Goal: Task Accomplishment & Management: Manage account settings

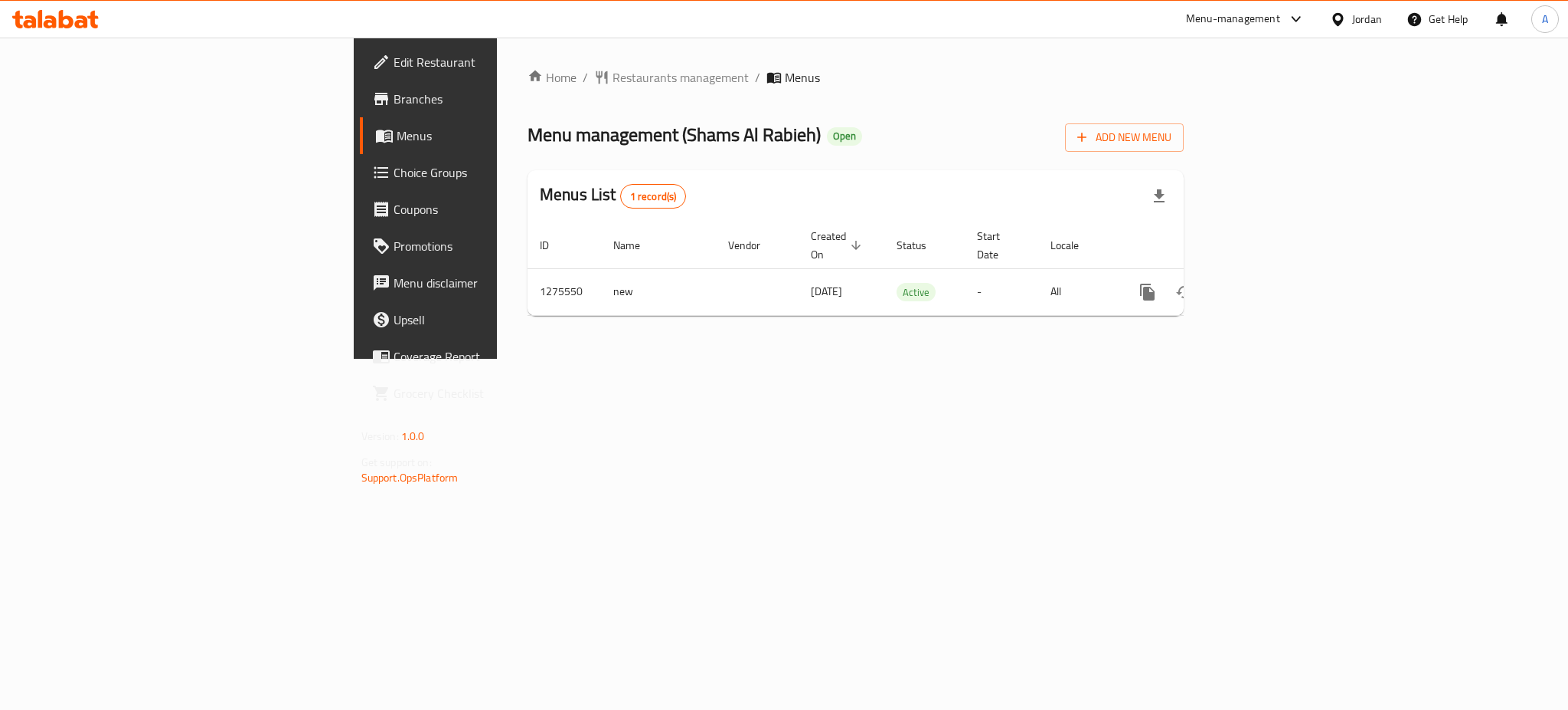
click at [1215, 359] on div "Home / Restaurants management / Menus Menu management ( Shams [PERSON_NAME] ) O…" at bounding box center [856, 198] width 717 height 321
click at [1268, 18] on div "Menu-management" at bounding box center [1233, 19] width 94 height 18
click at [1226, 92] on div "Agent Campaigns Center" at bounding box center [1191, 103] width 229 height 35
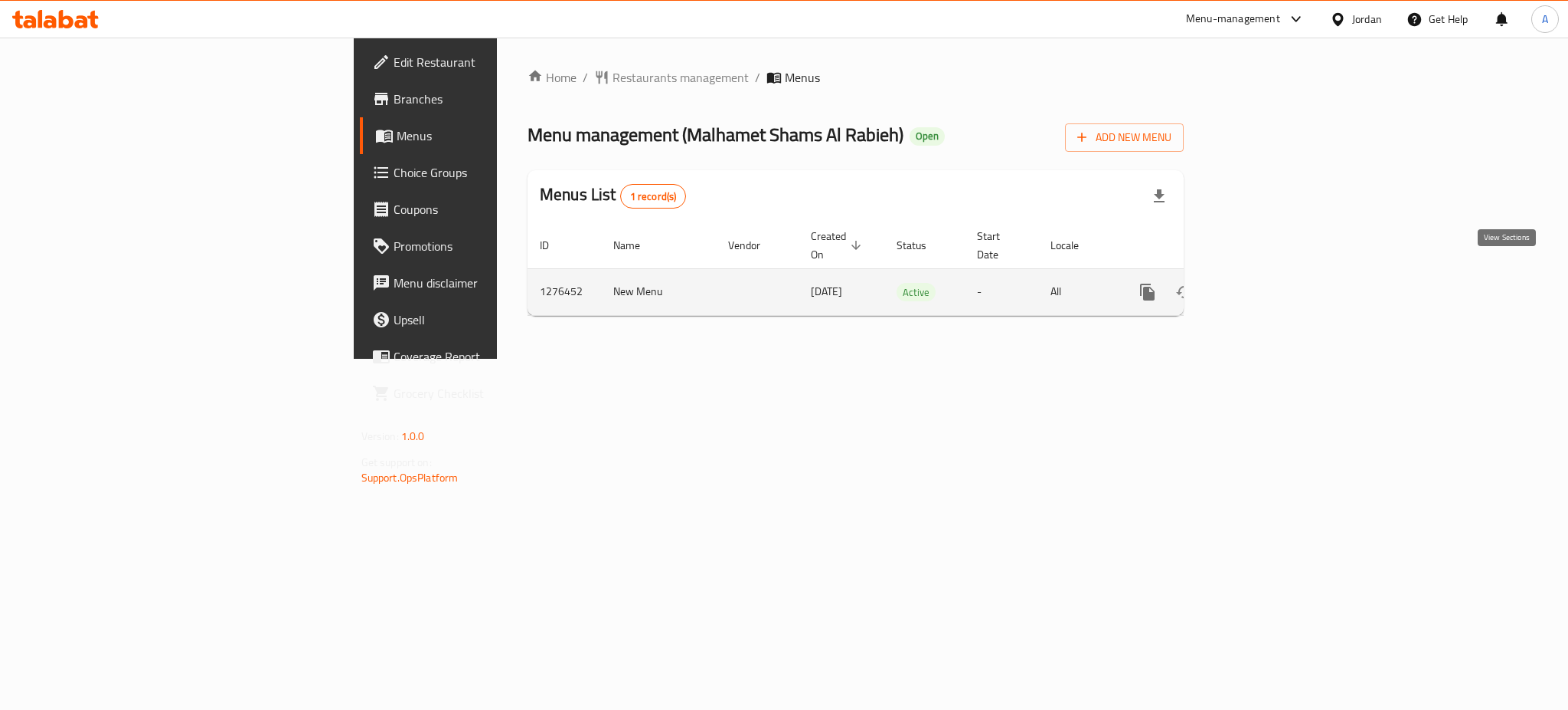
click at [1268, 283] on icon "enhanced table" at bounding box center [1257, 291] width 18 height 18
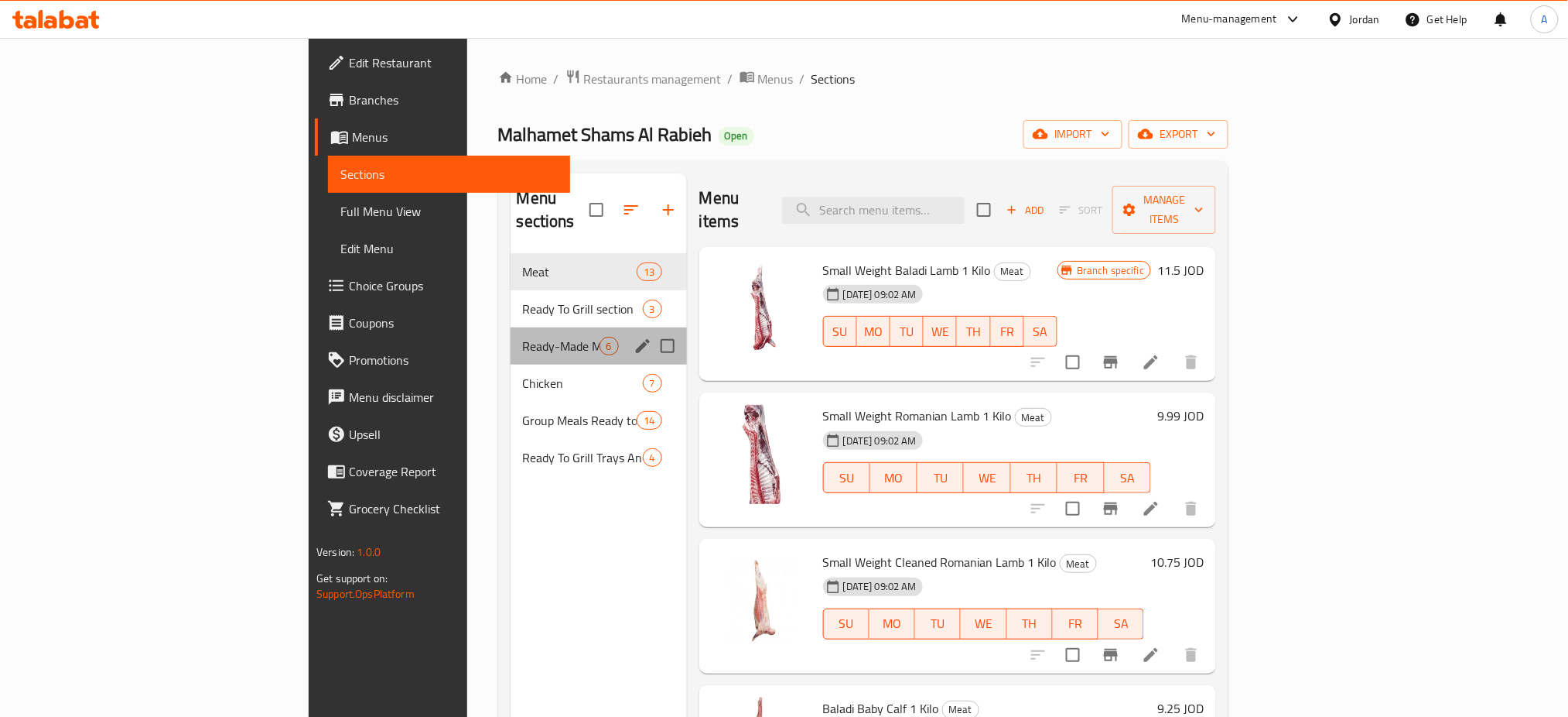
click at [511, 327] on div "Ready-Made Marinated Meat And Poultry 6" at bounding box center [599, 345] width 176 height 37
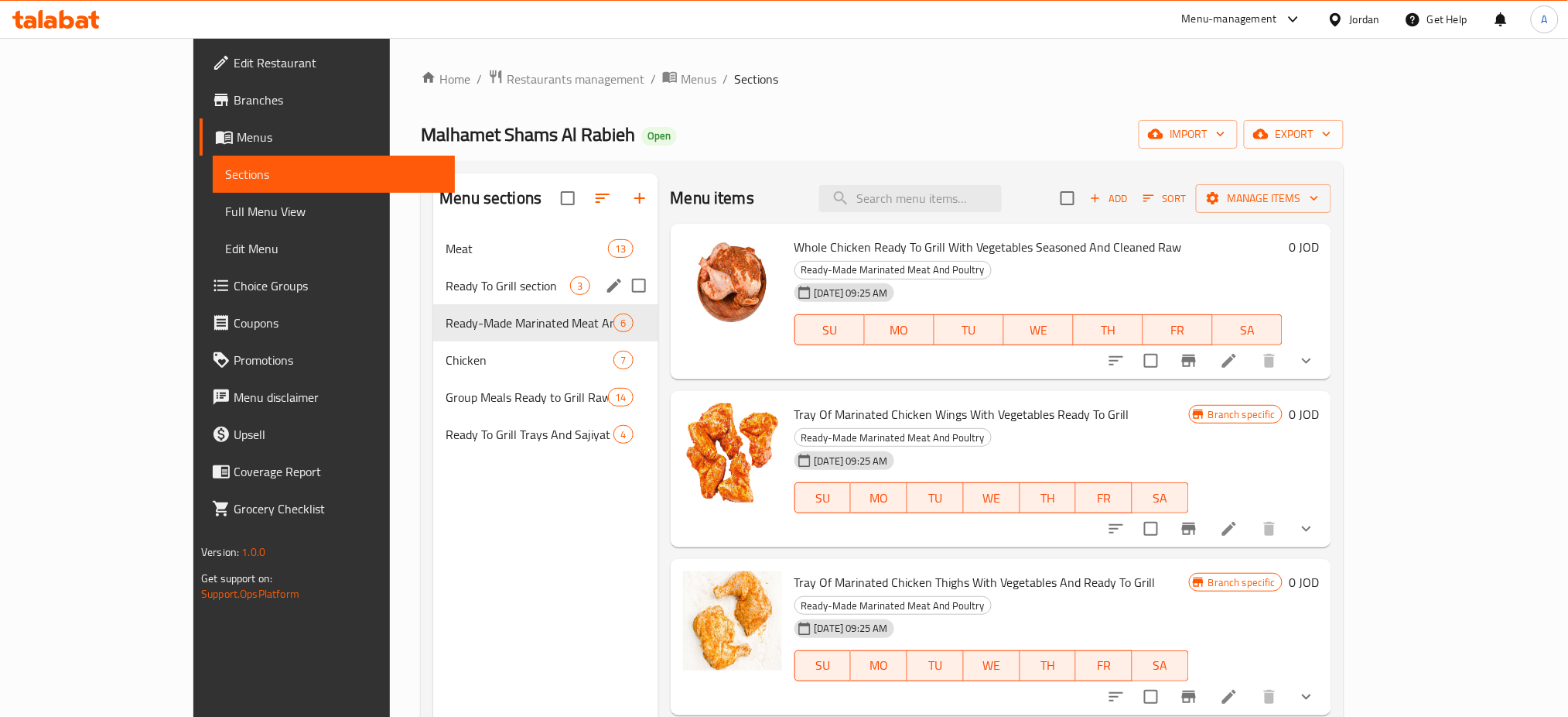
click at [473, 271] on div "Ready To Grill section 3" at bounding box center [545, 285] width 224 height 37
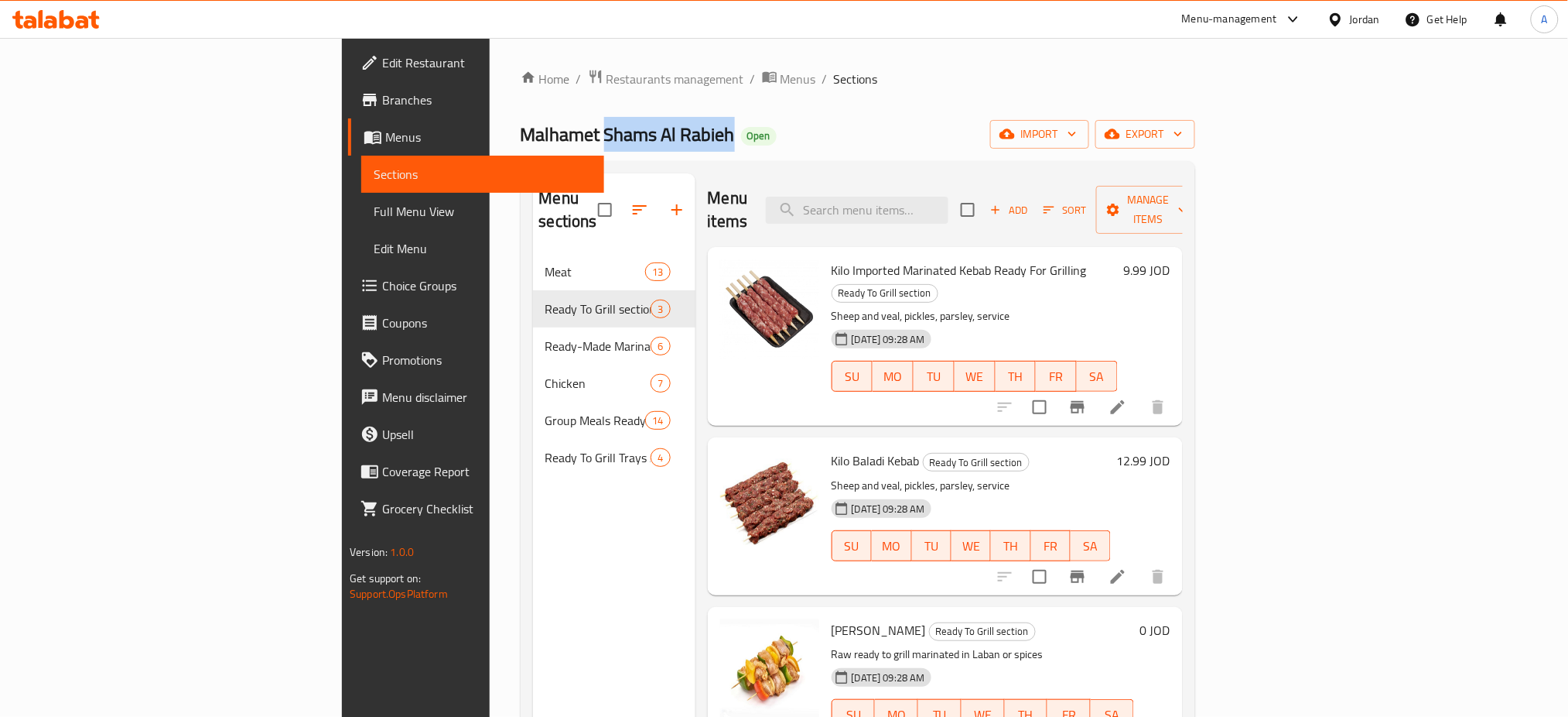
copy span "Shams Al Rabieh"
drag, startPoint x: 504, startPoint y: 136, endPoint x: 379, endPoint y: 137, distance: 125.0
click at [520, 137] on span "Malhamet Shams Al Rabieh" at bounding box center [628, 134] width 214 height 35
click at [606, 80] on span "Restaurants management" at bounding box center [674, 79] width 137 height 18
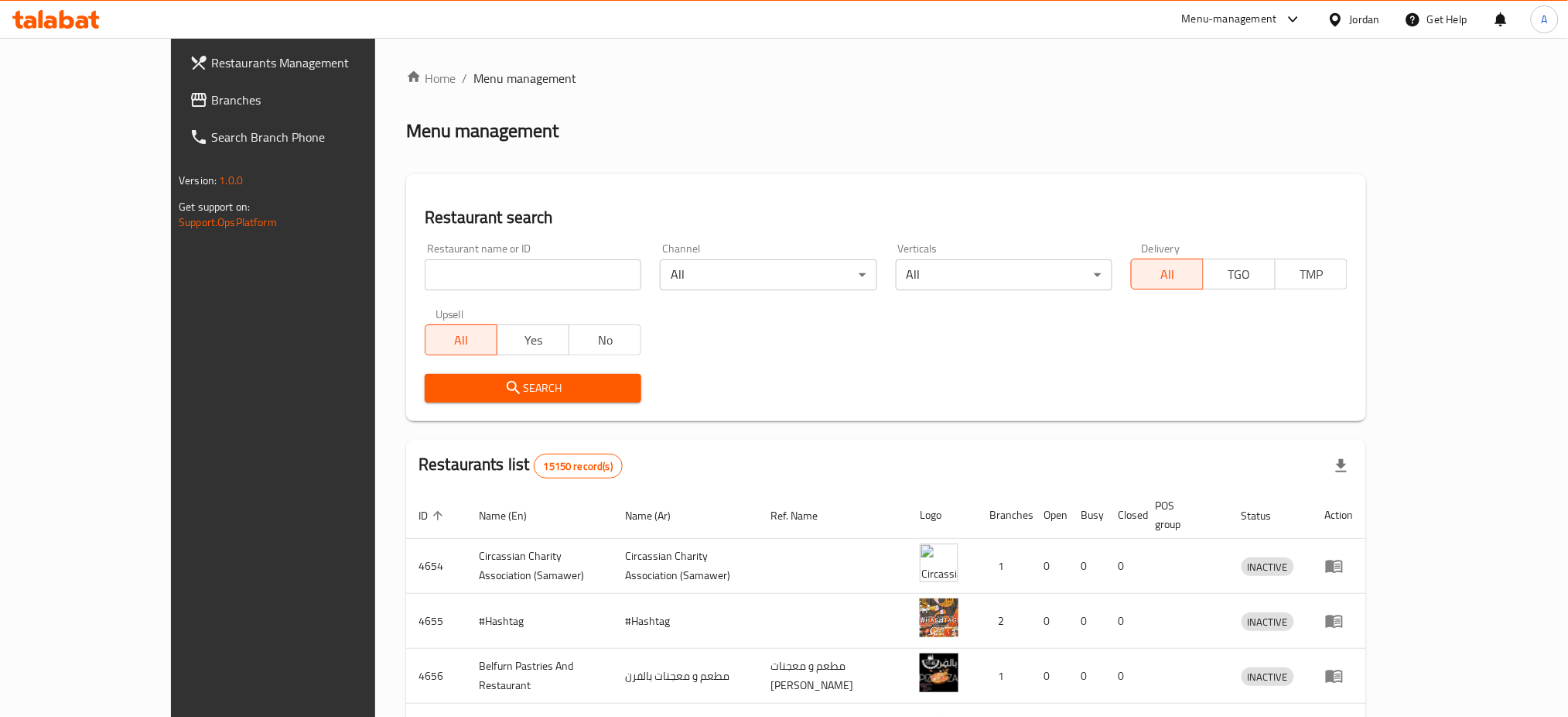
click at [483, 253] on div "Restaurant name or ID Restaurant name or ID" at bounding box center [532, 266] width 217 height 48
click at [485, 268] on input "search" at bounding box center [532, 275] width 217 height 31
paste input "Shams Al Rabieh"
type input "Shams Al Rabieh"
click button "Search" at bounding box center [532, 387] width 217 height 29
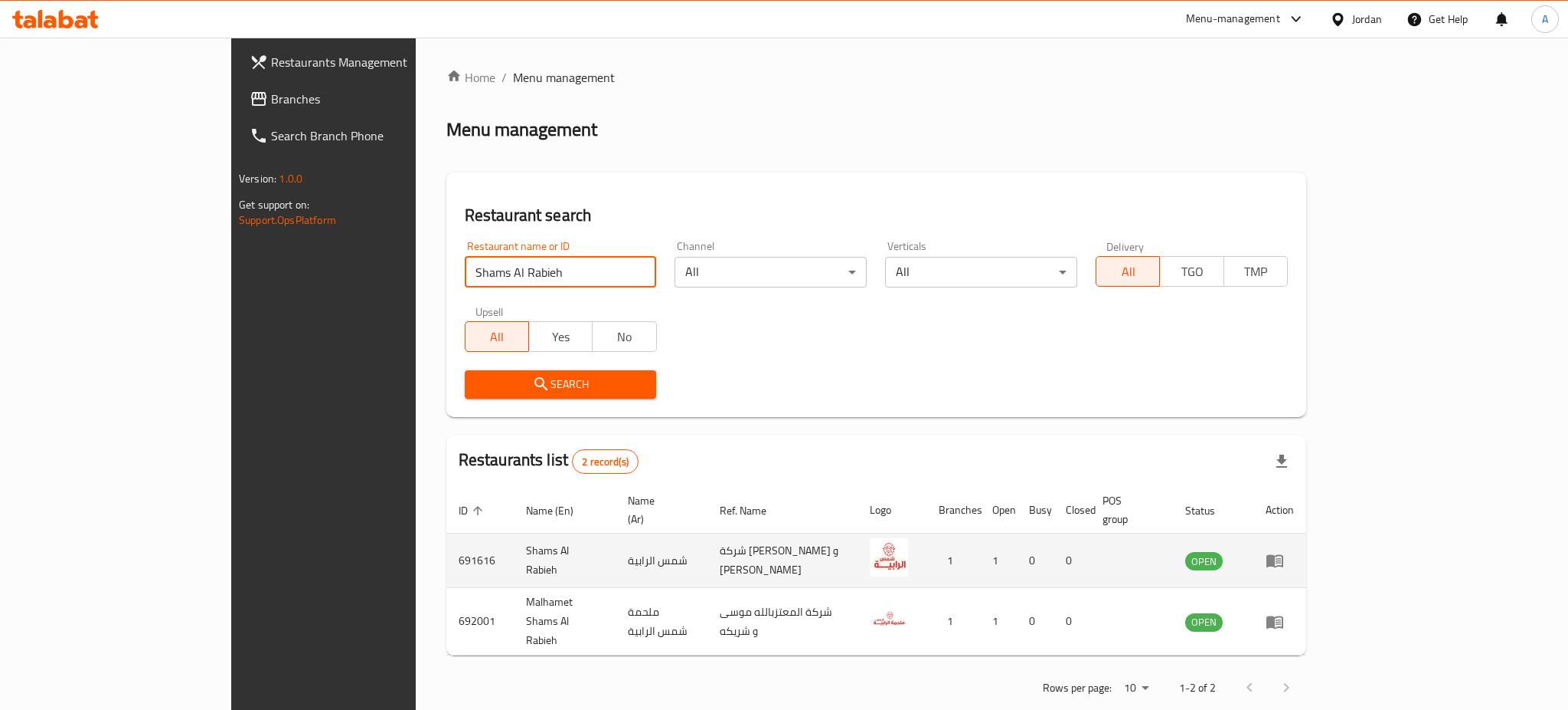
click at [1281, 558] on icon "enhanced table" at bounding box center [1279, 560] width 5 height 6
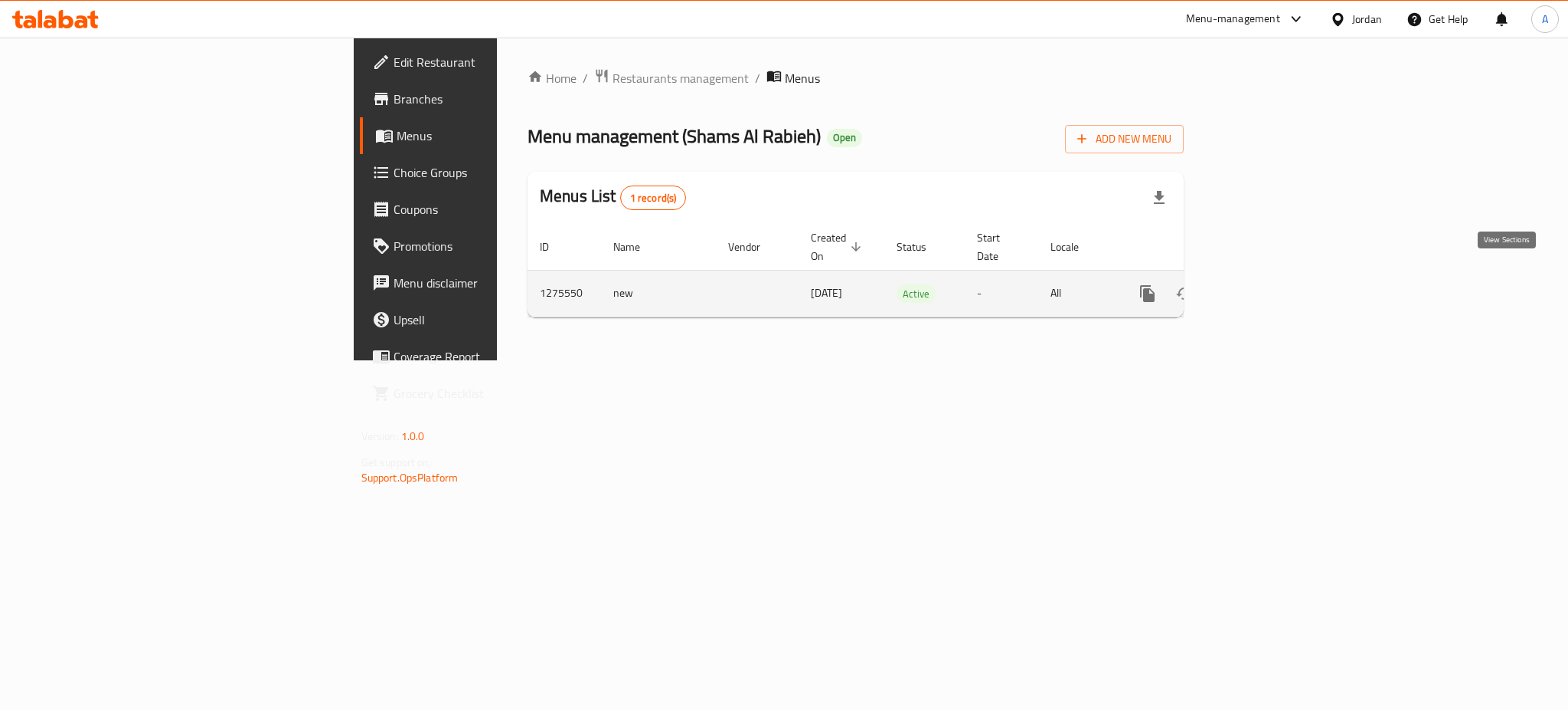
click at [1277, 291] on link "enhanced table" at bounding box center [1258, 293] width 37 height 37
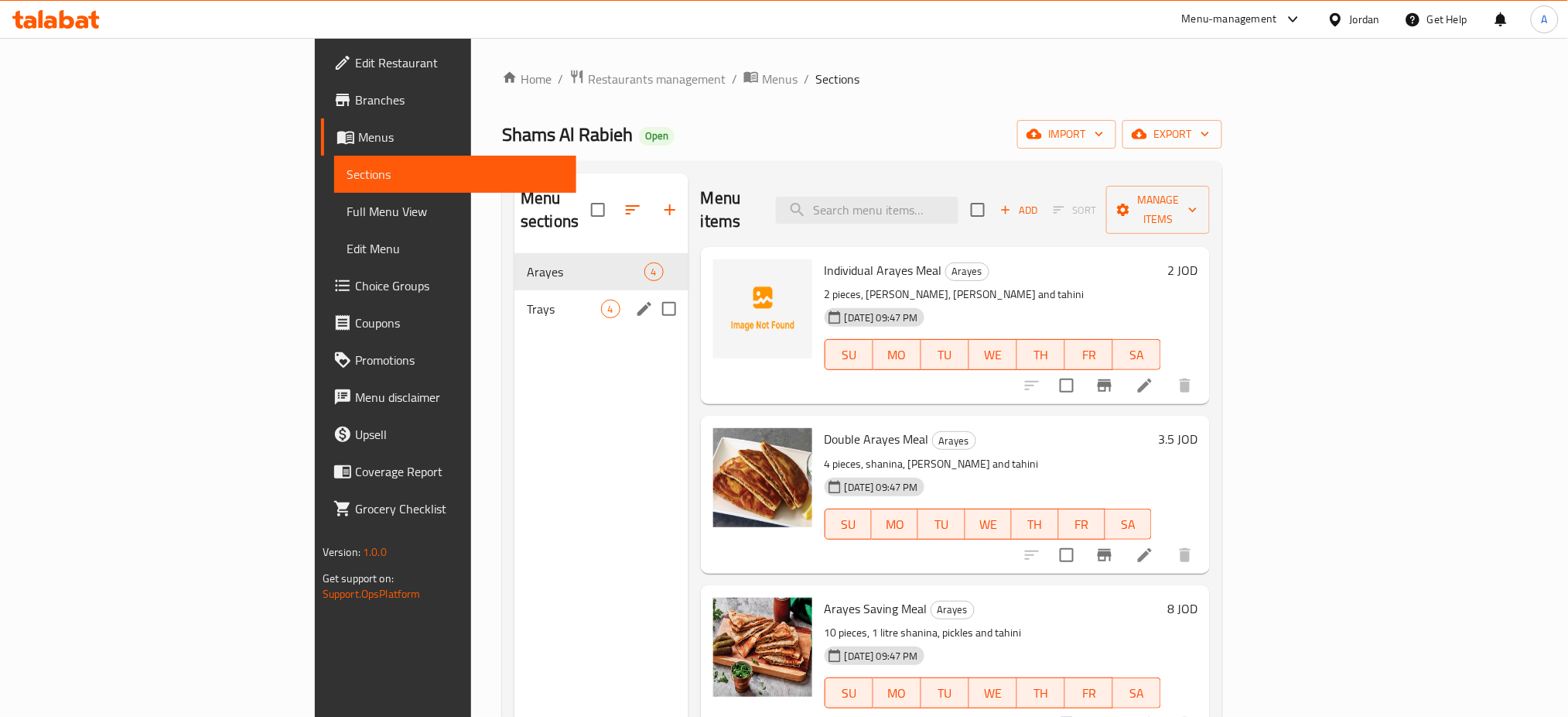
click at [514, 298] on div "Trays 4" at bounding box center [601, 309] width 174 height 37
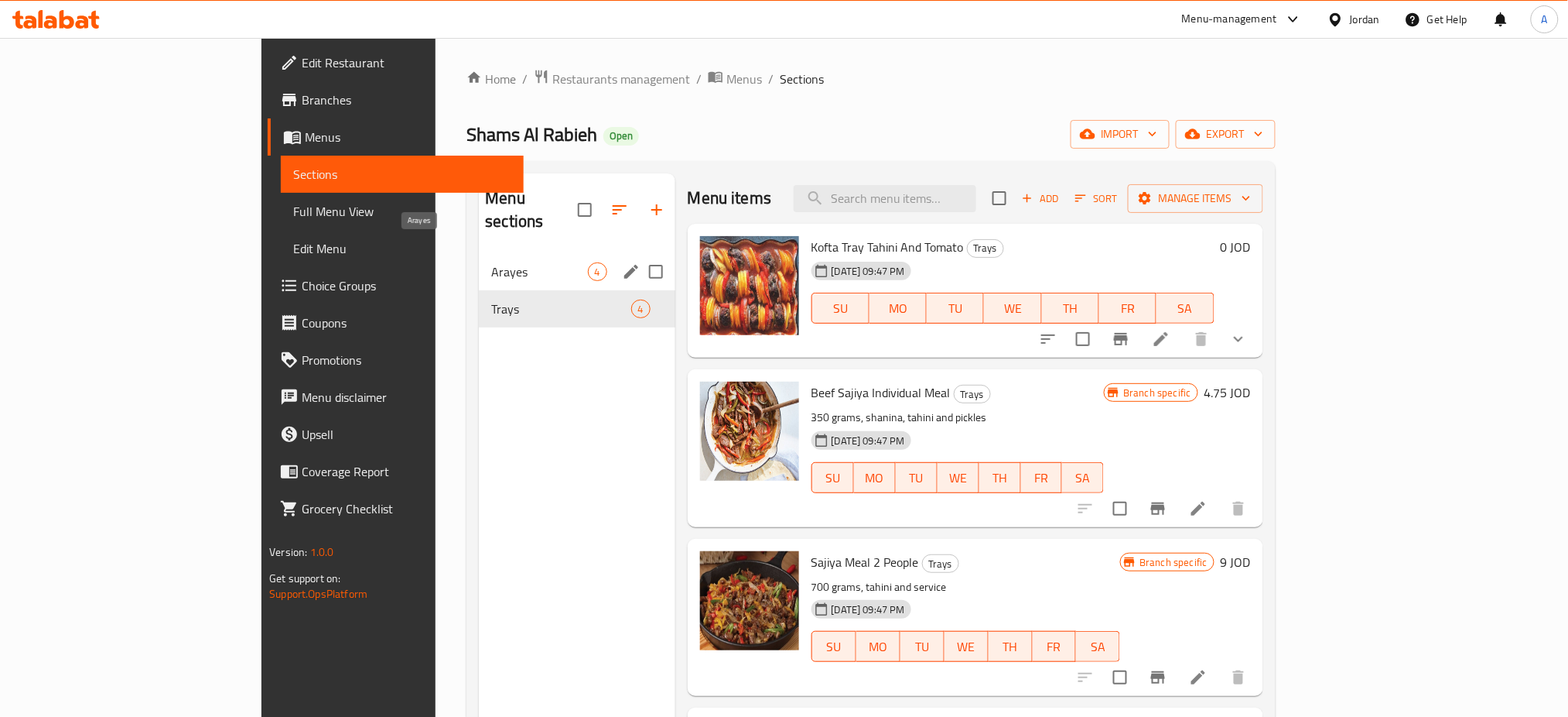
click at [496, 262] on span "Arayes" at bounding box center [539, 271] width 96 height 18
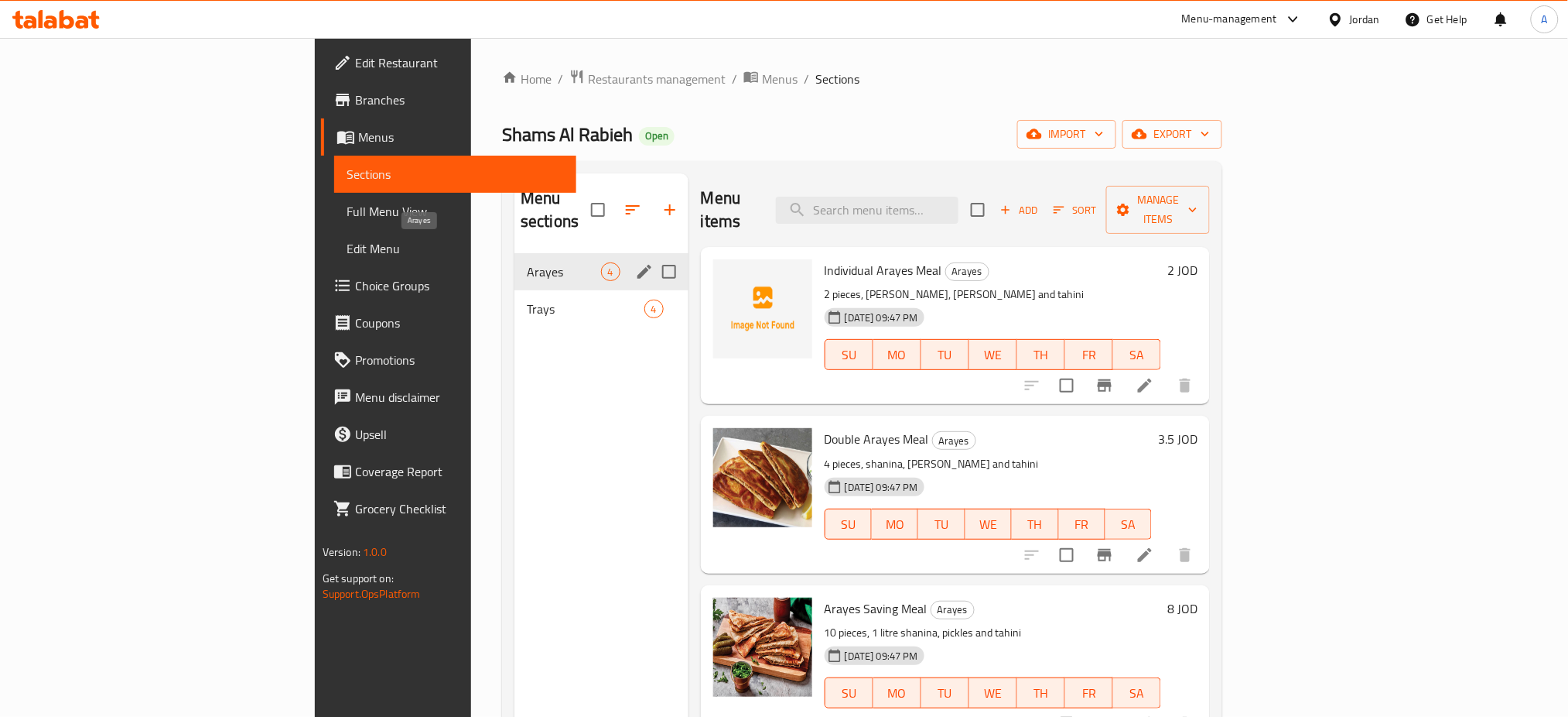
click at [514, 291] on div "Trays 4" at bounding box center [601, 309] width 174 height 37
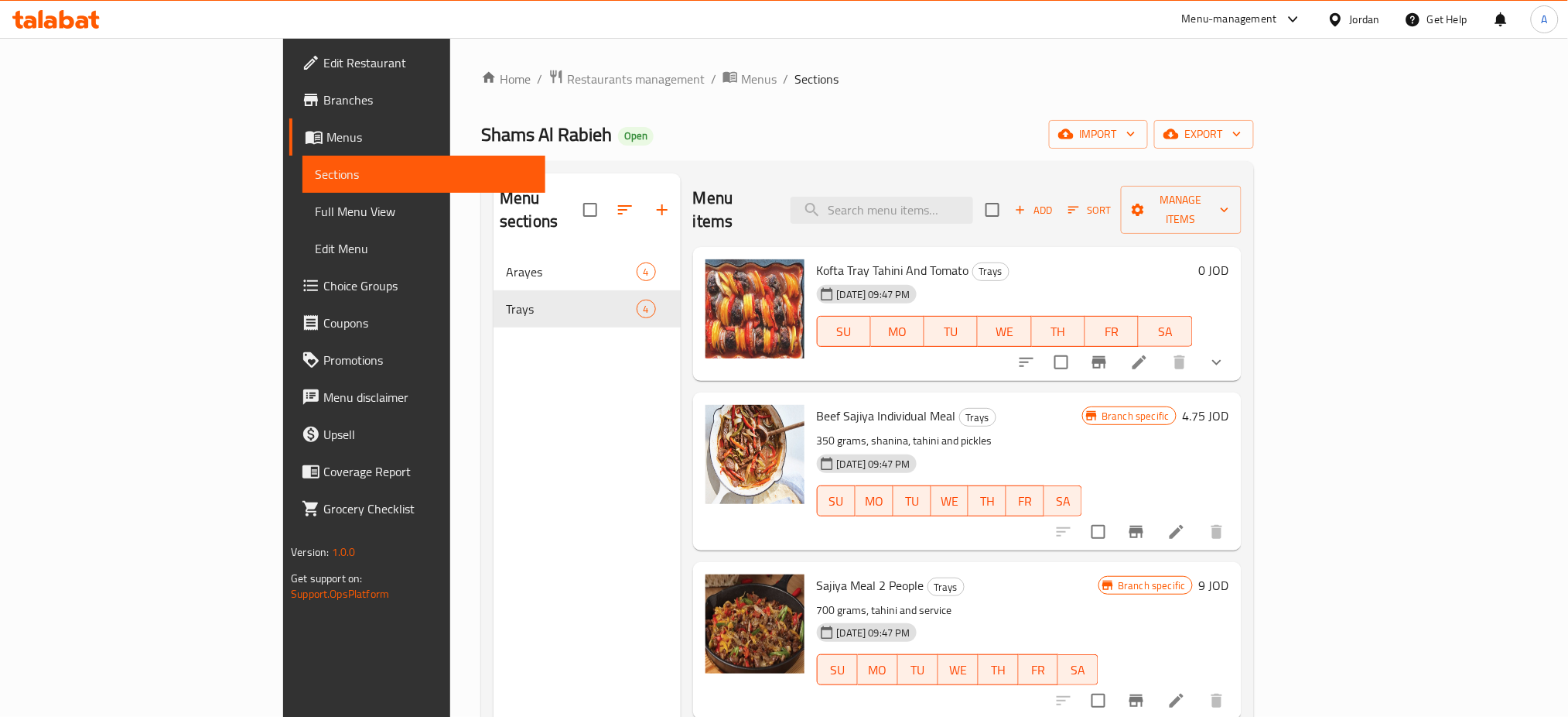
click at [1226, 353] on icon "show more" at bounding box center [1216, 362] width 18 height 18
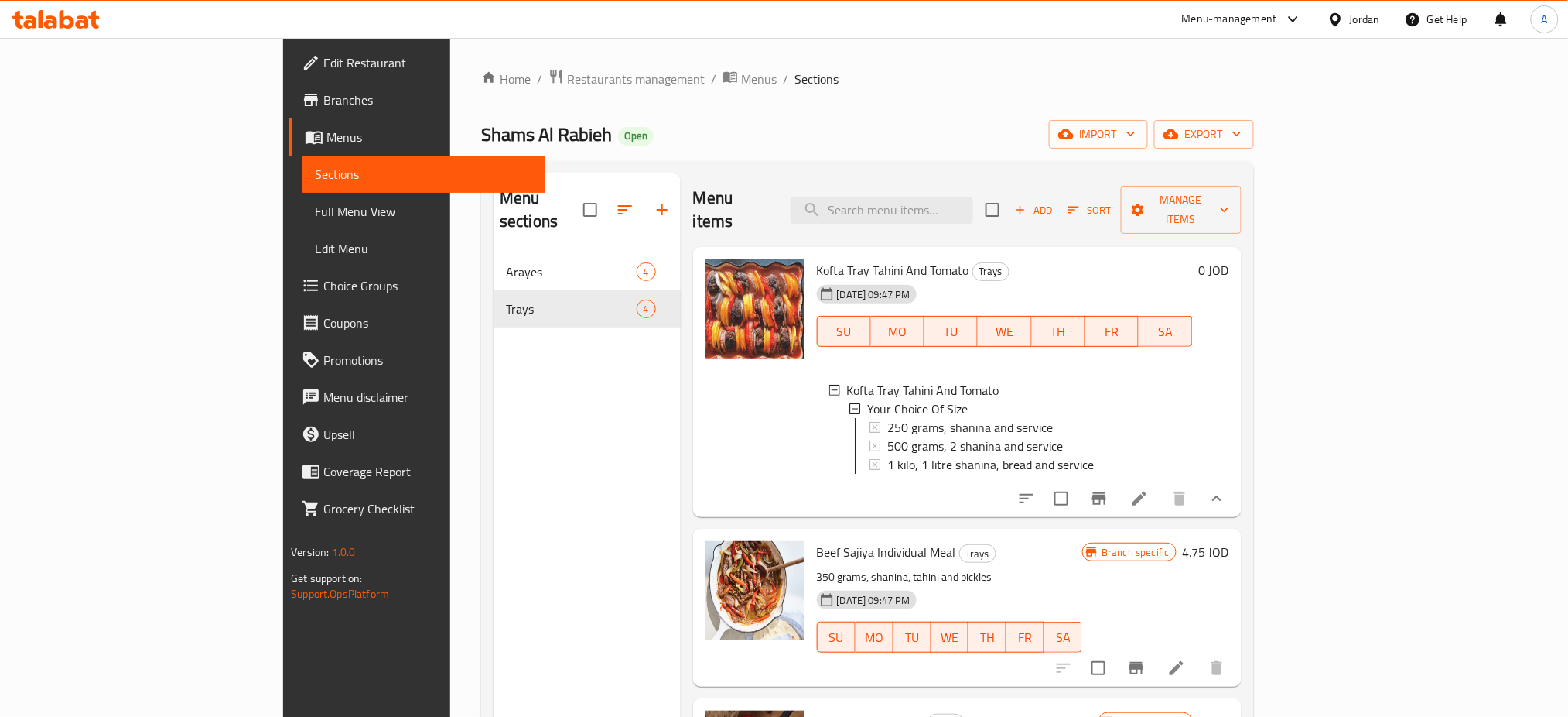
click at [1146, 491] on icon at bounding box center [1139, 498] width 14 height 14
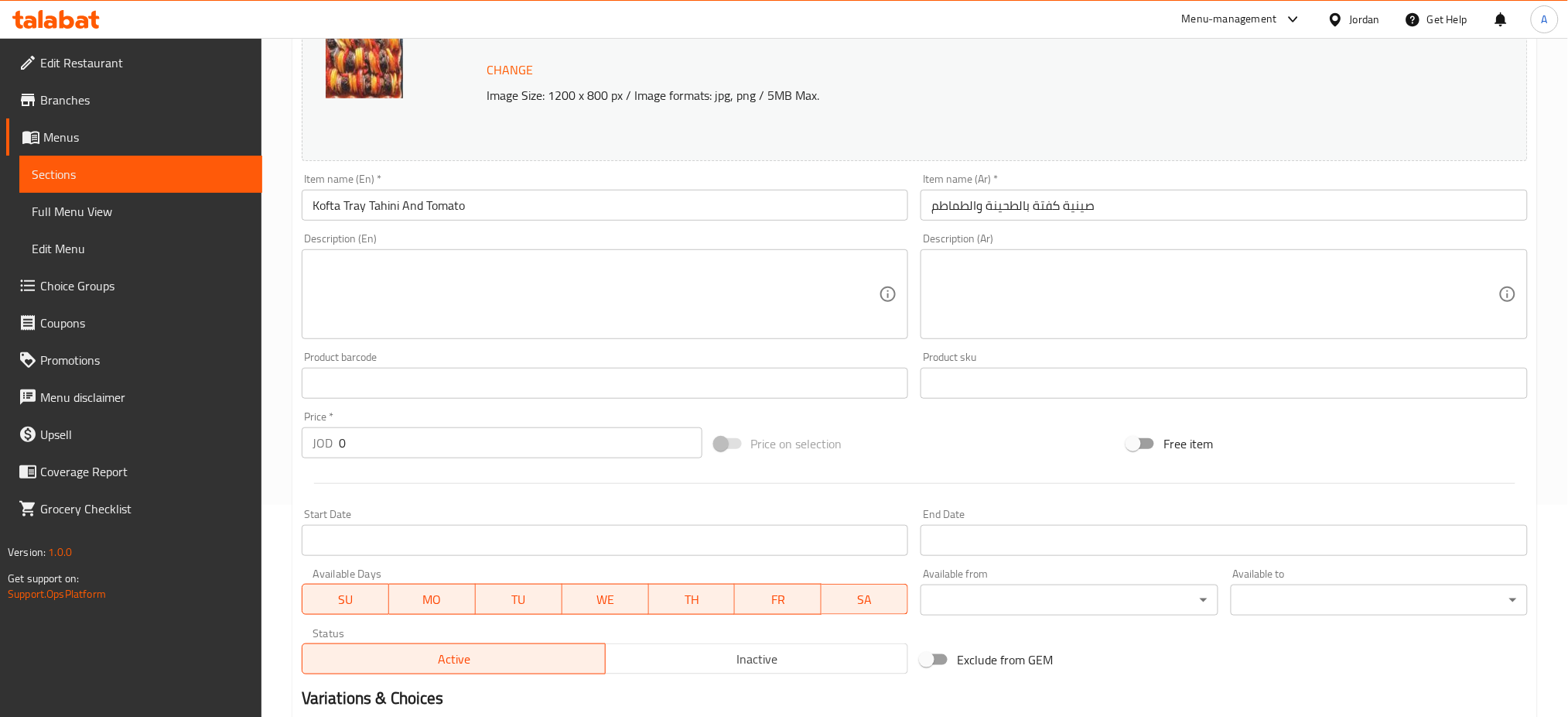
scroll to position [424, 0]
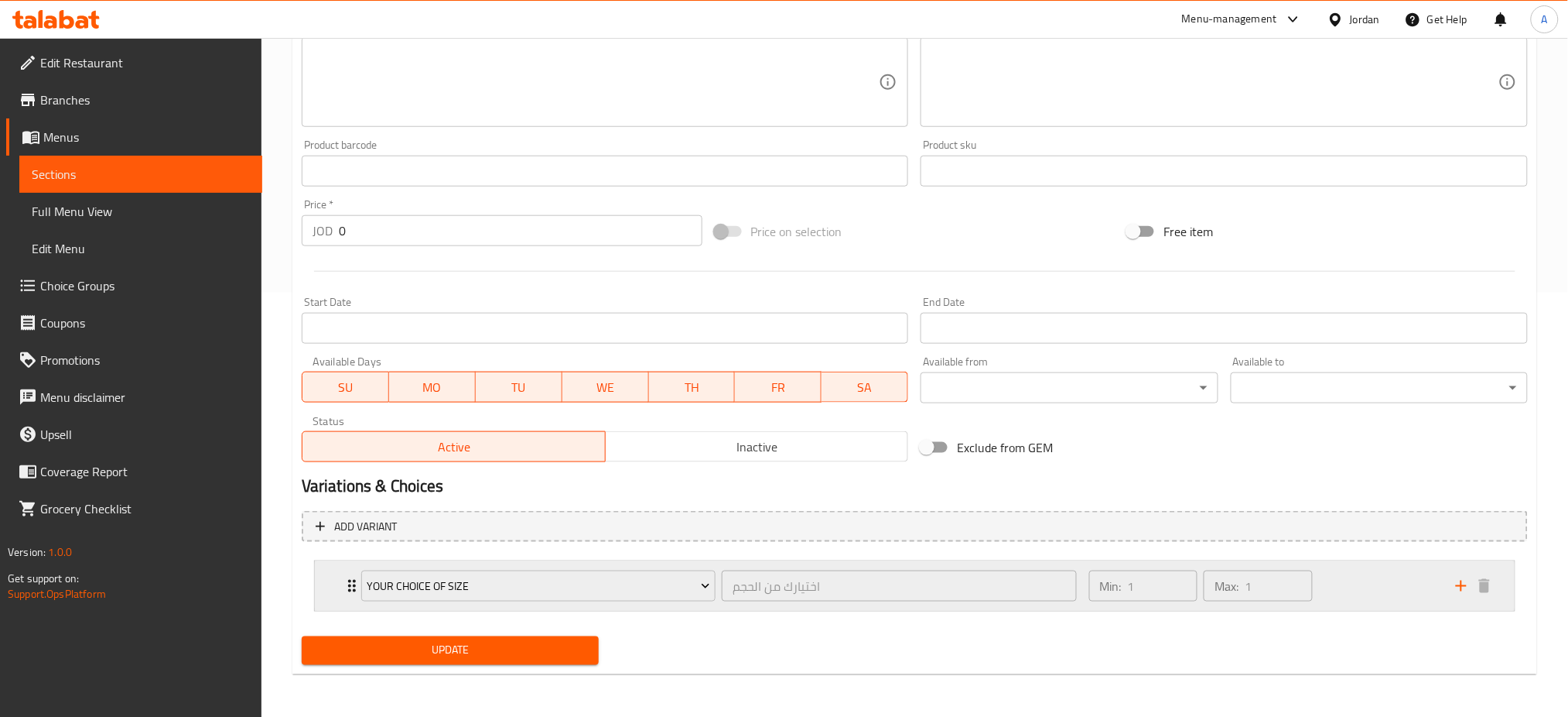
click at [1342, 577] on div "Min: 1 ​ Max: 1 ​" at bounding box center [1263, 586] width 367 height 49
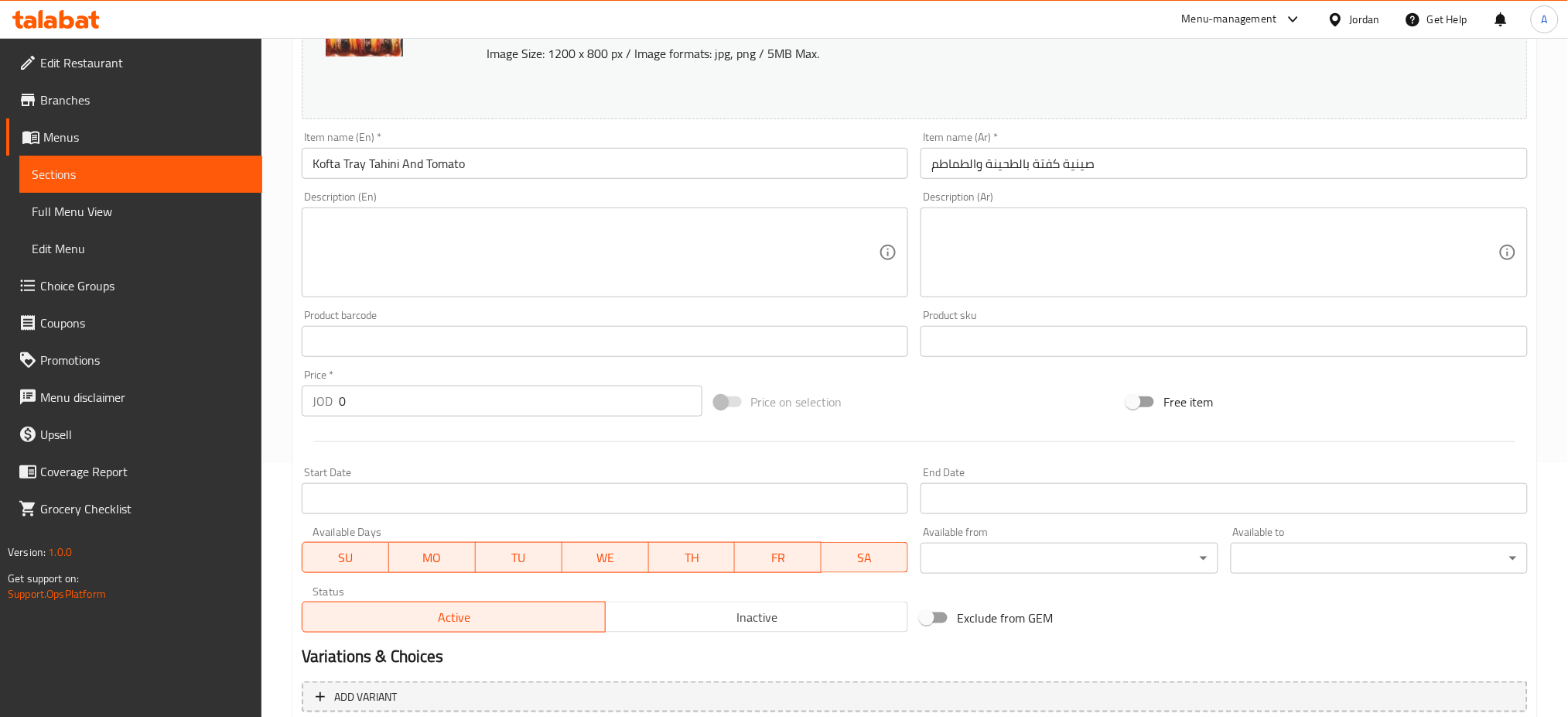
scroll to position [0, 0]
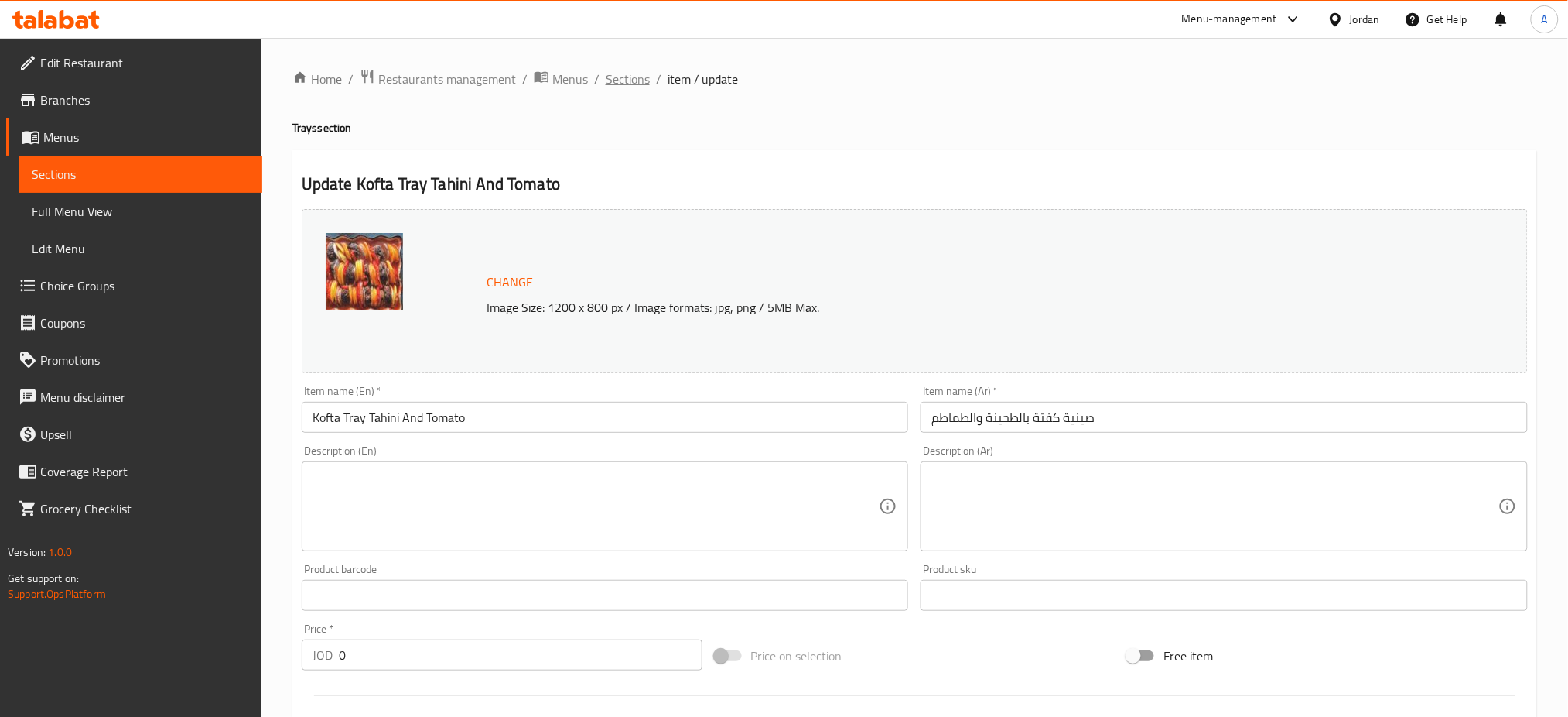
click at [643, 85] on span "Sections" at bounding box center [628, 79] width 44 height 18
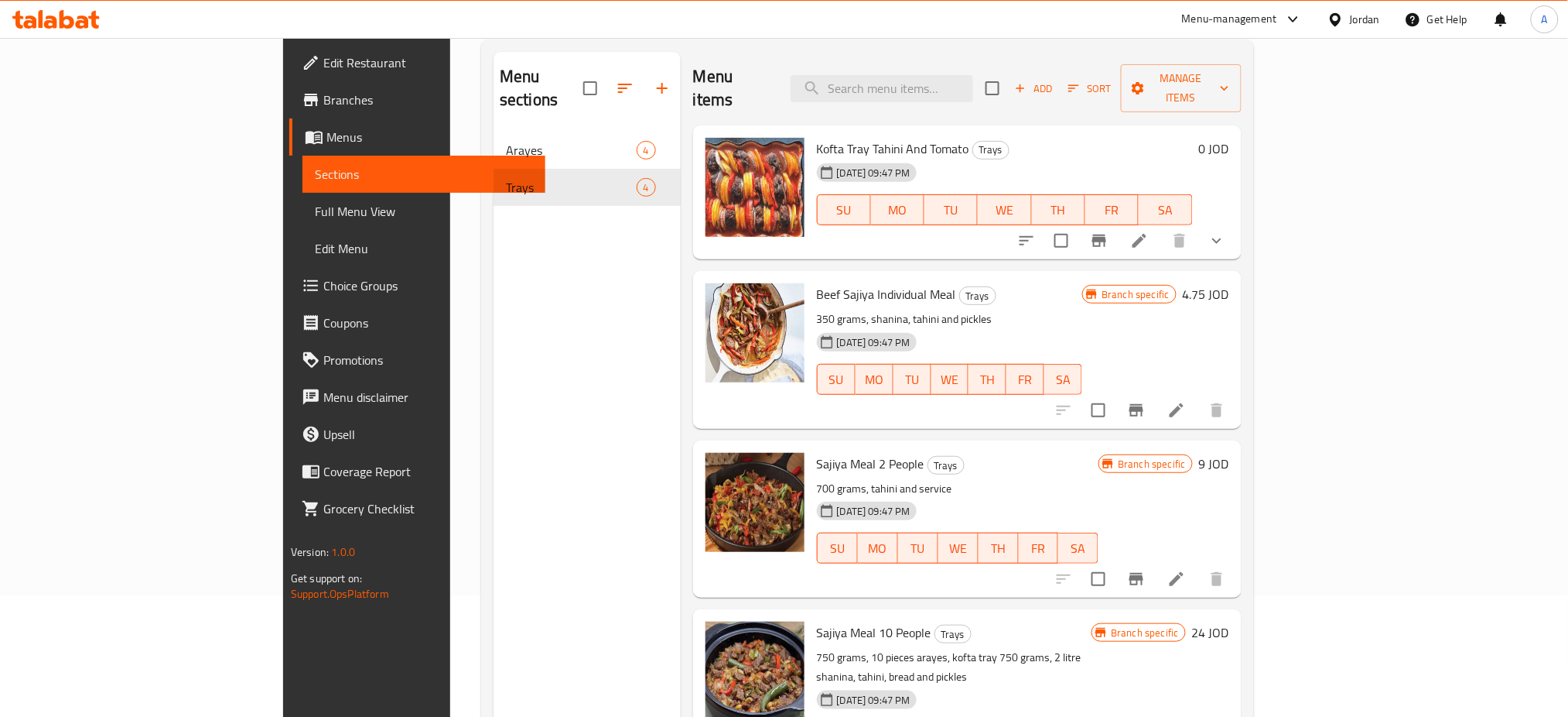
scroll to position [217, 0]
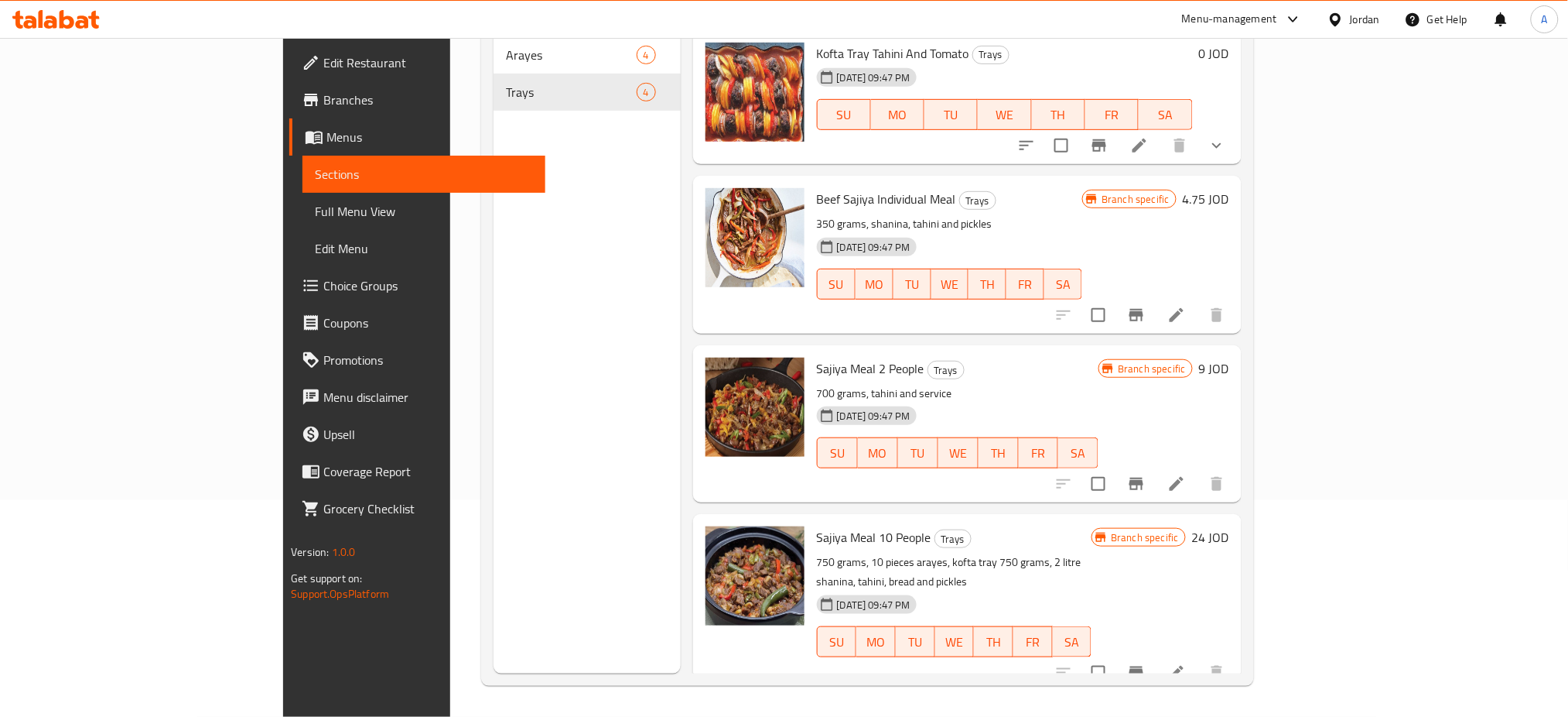
click at [1183, 666] on icon at bounding box center [1176, 673] width 14 height 14
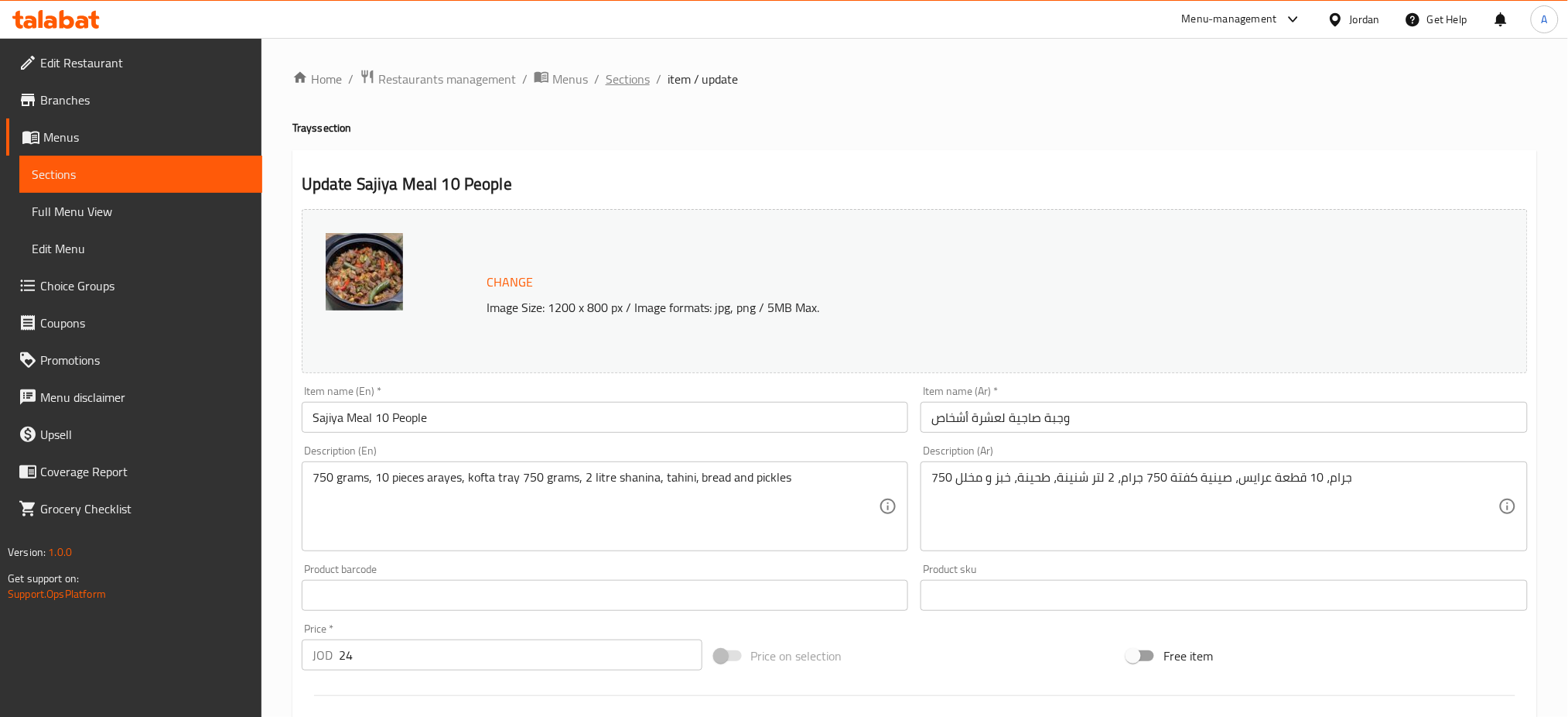
click at [631, 71] on span "Sections" at bounding box center [628, 79] width 44 height 18
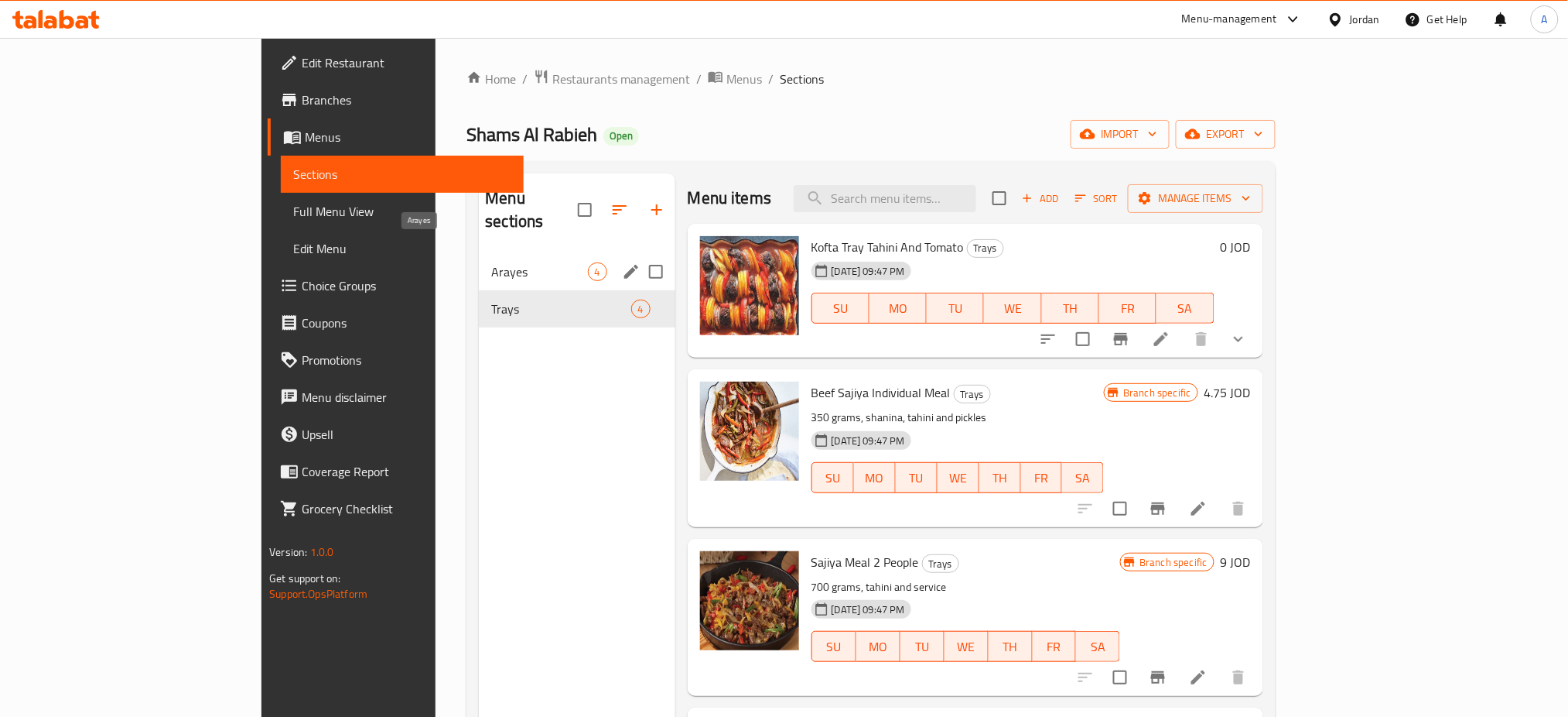
drag, startPoint x: 393, startPoint y: 244, endPoint x: 386, endPoint y: 251, distance: 9.9
click at [491, 262] on span "Arayes" at bounding box center [539, 271] width 96 height 18
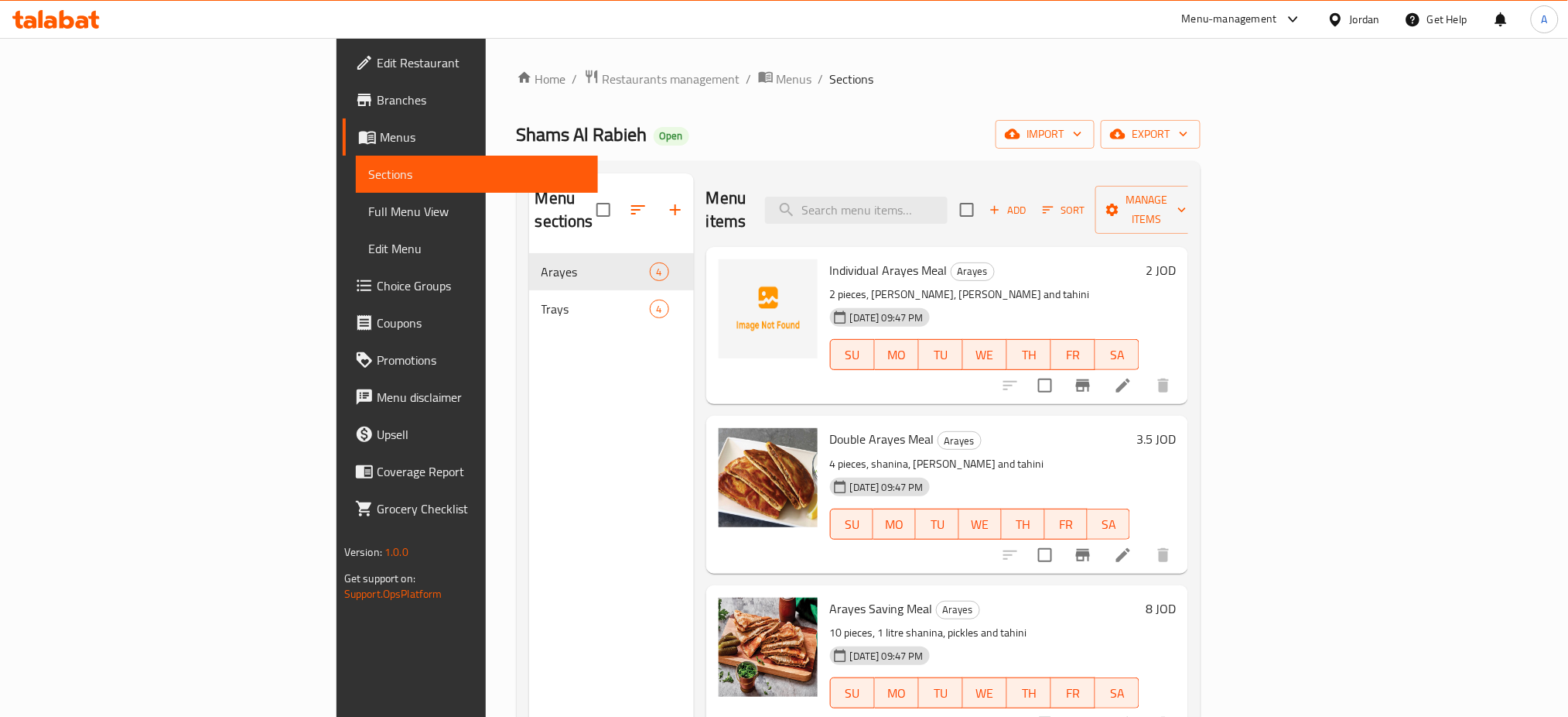
drag, startPoint x: 488, startPoint y: 430, endPoint x: 505, endPoint y: 430, distance: 17.0
click at [529, 430] on div "Menu sections Arayes 4 Trays 4" at bounding box center [611, 531] width 165 height 717
drag, startPoint x: 997, startPoint y: 265, endPoint x: 1119, endPoint y: 249, distance: 123.0
click at [997, 285] on p "2 pieces, shanina, pickles and tahini" at bounding box center [985, 294] width 309 height 19
click at [1144, 371] on li at bounding box center [1123, 385] width 43 height 28
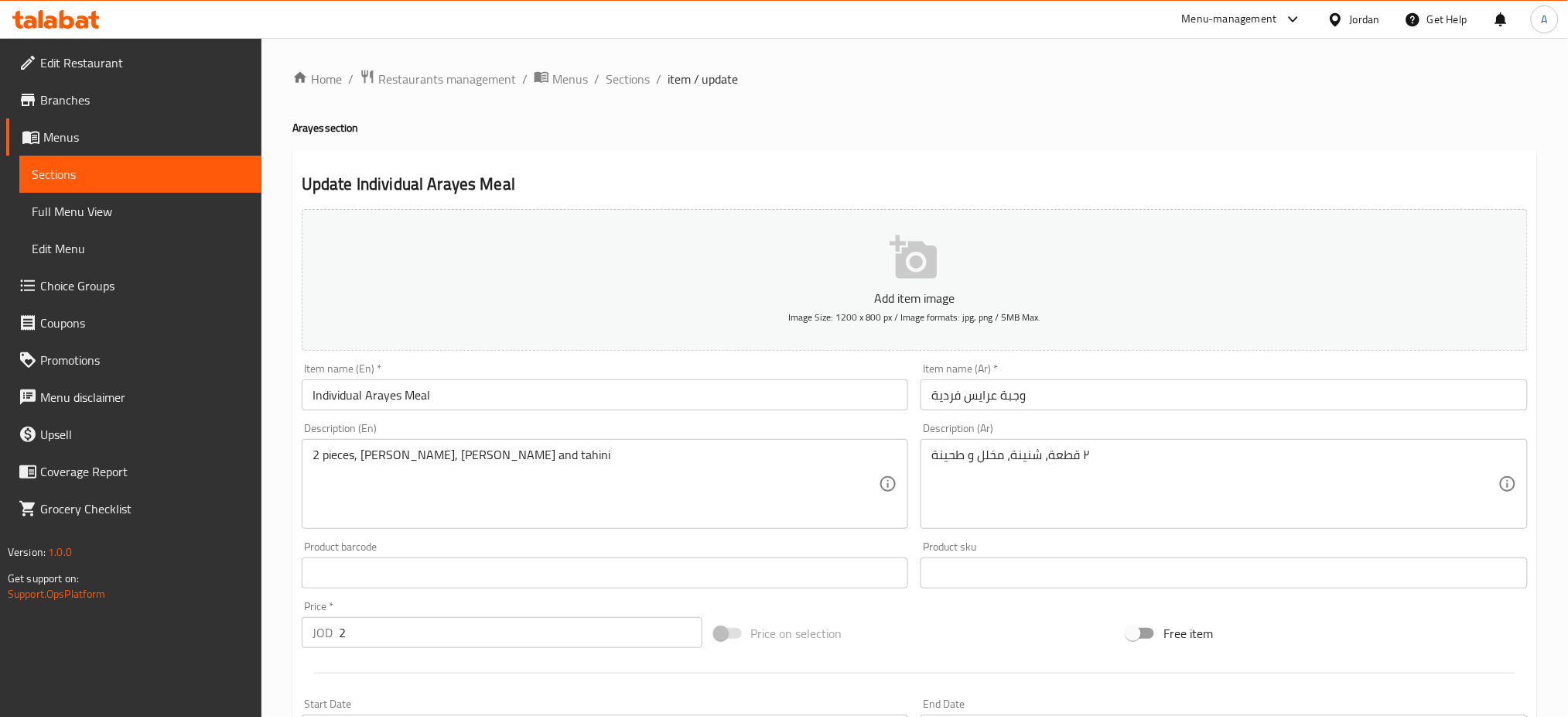
click at [1091, 378] on div "Item name (Ar)   * وجبة عرايس فردية Item name (Ar) *" at bounding box center [1224, 387] width 607 height 48
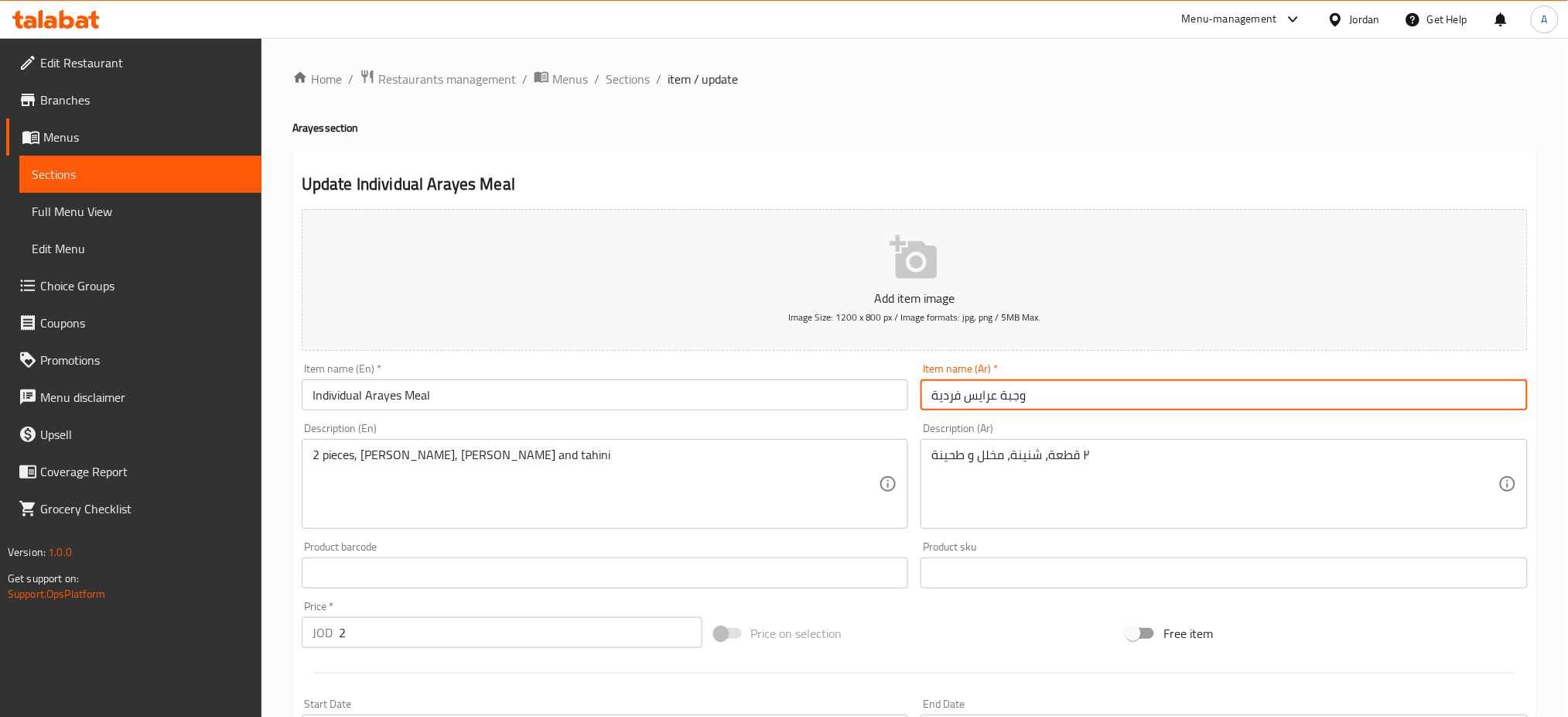
drag, startPoint x: 1097, startPoint y: 387, endPoint x: 883, endPoint y: 445, distance: 221.7
click at [798, 394] on div "Add item image Image Size: 1200 x 800 px / Image formats: jpg, png / 5MB Max. I…" at bounding box center [915, 535] width 1239 height 667
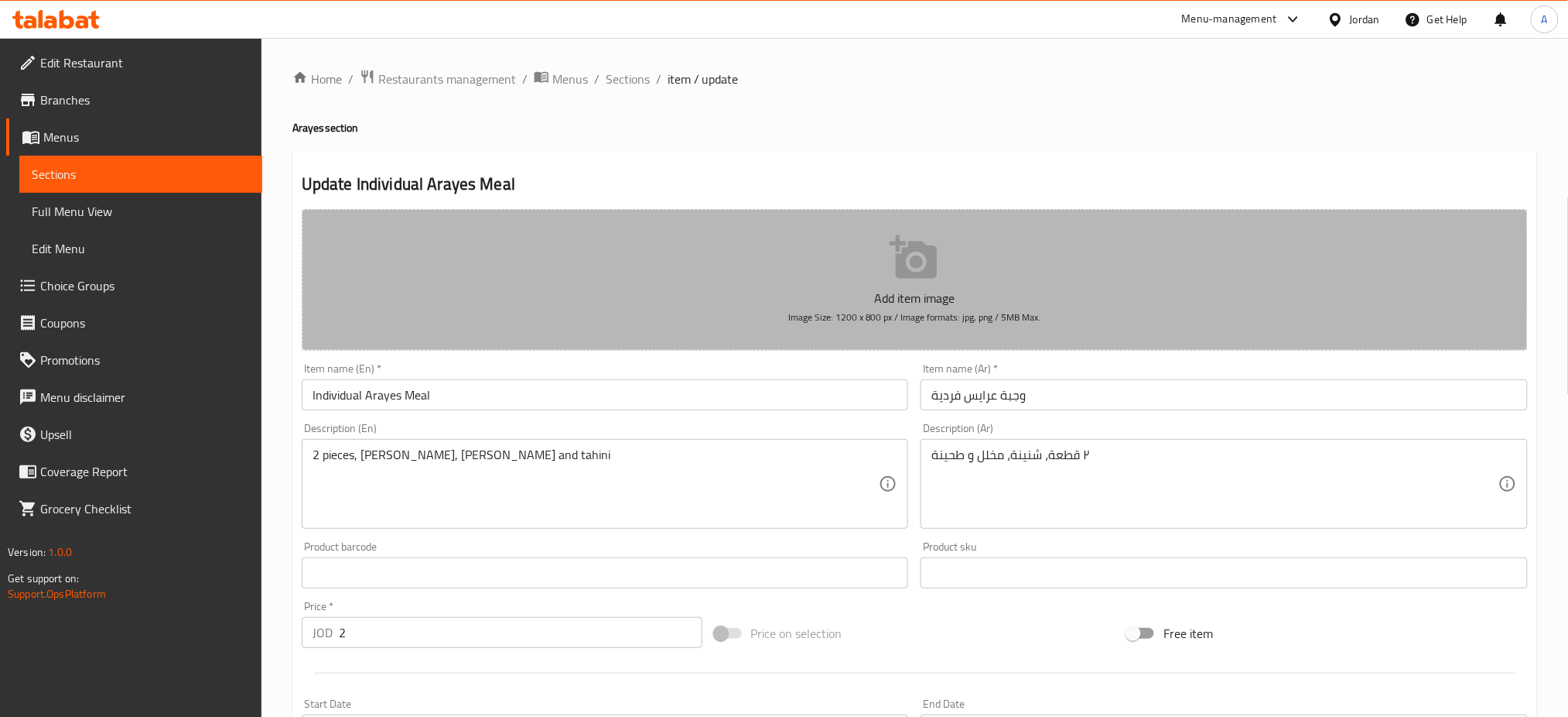
click at [1372, 261] on button "Add item image Image Size: 1200 x 800 px / Image formats: jpg, png / 5MB Max." at bounding box center [915, 280] width 1226 height 142
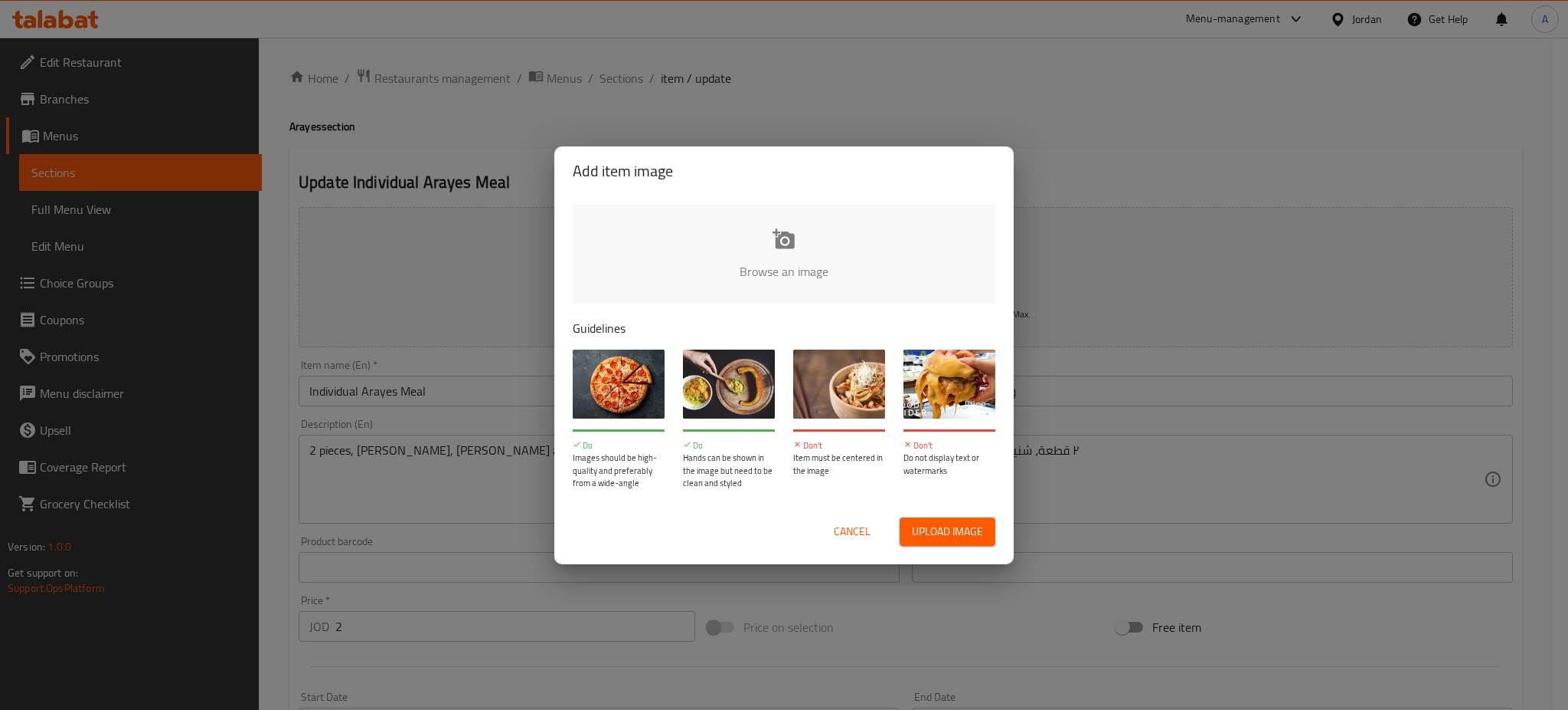
click at [723, 116] on div "Add item image Browse an image Guidelines Do Images should be high-quality and …" at bounding box center [784, 355] width 1568 height 710
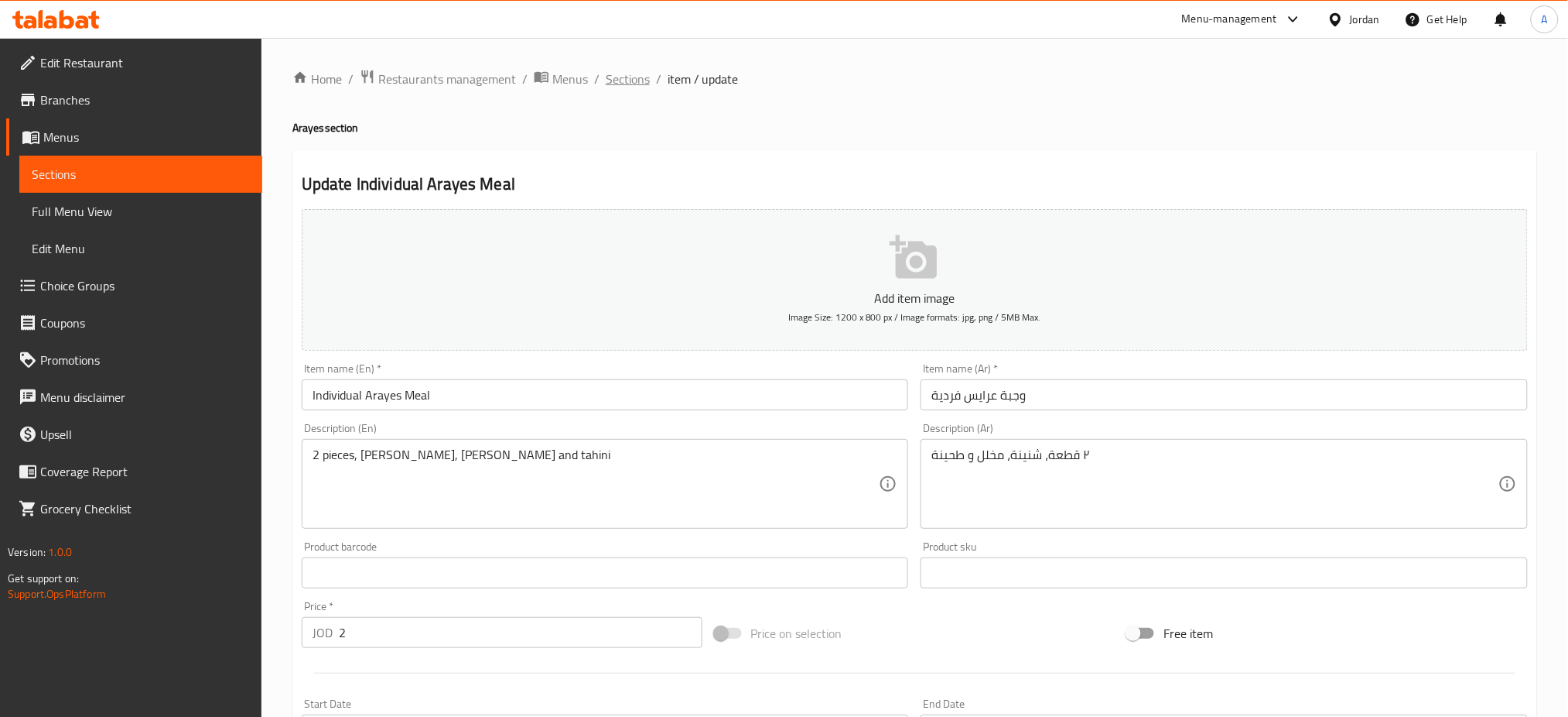
click at [631, 83] on span "Sections" at bounding box center [628, 79] width 44 height 18
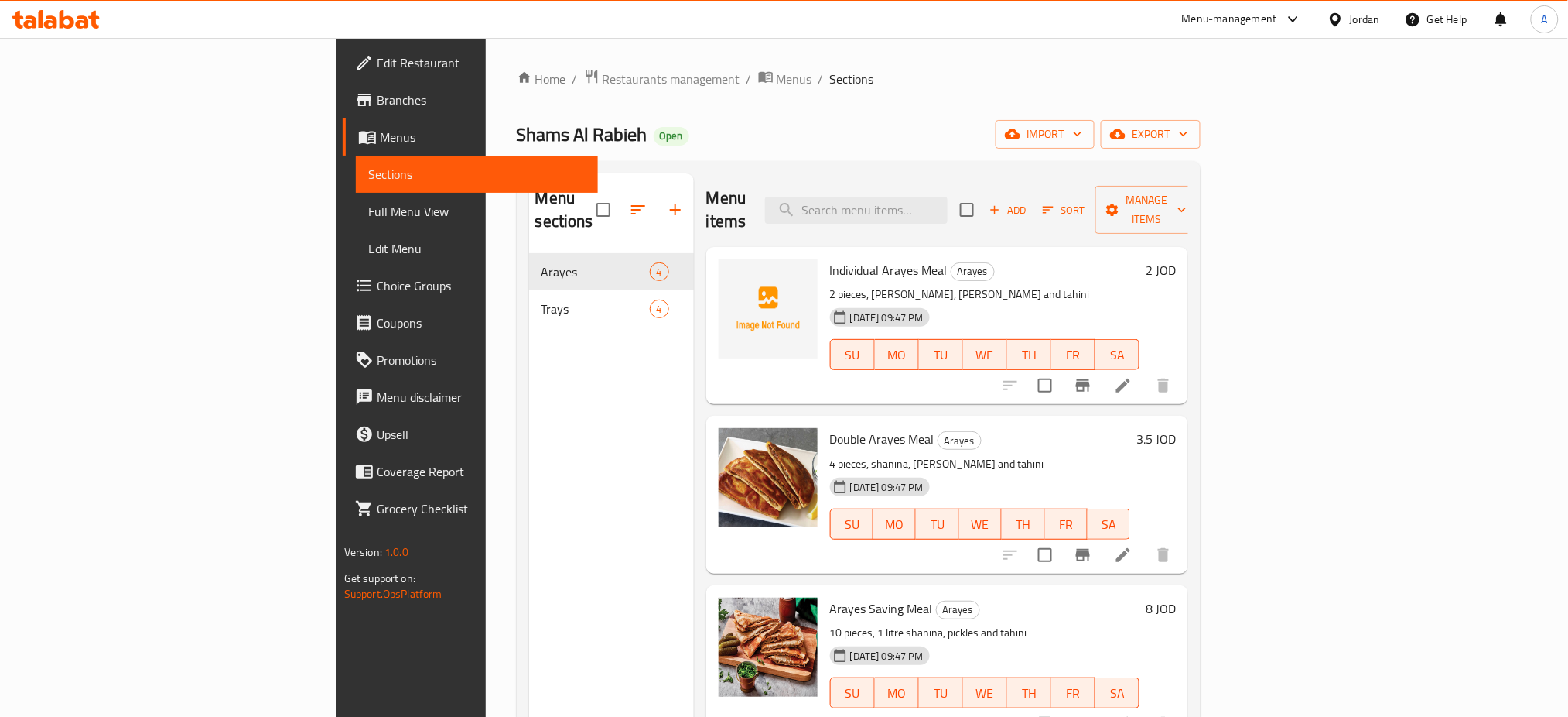
click at [1132, 546] on icon at bounding box center [1122, 554] width 18 height 18
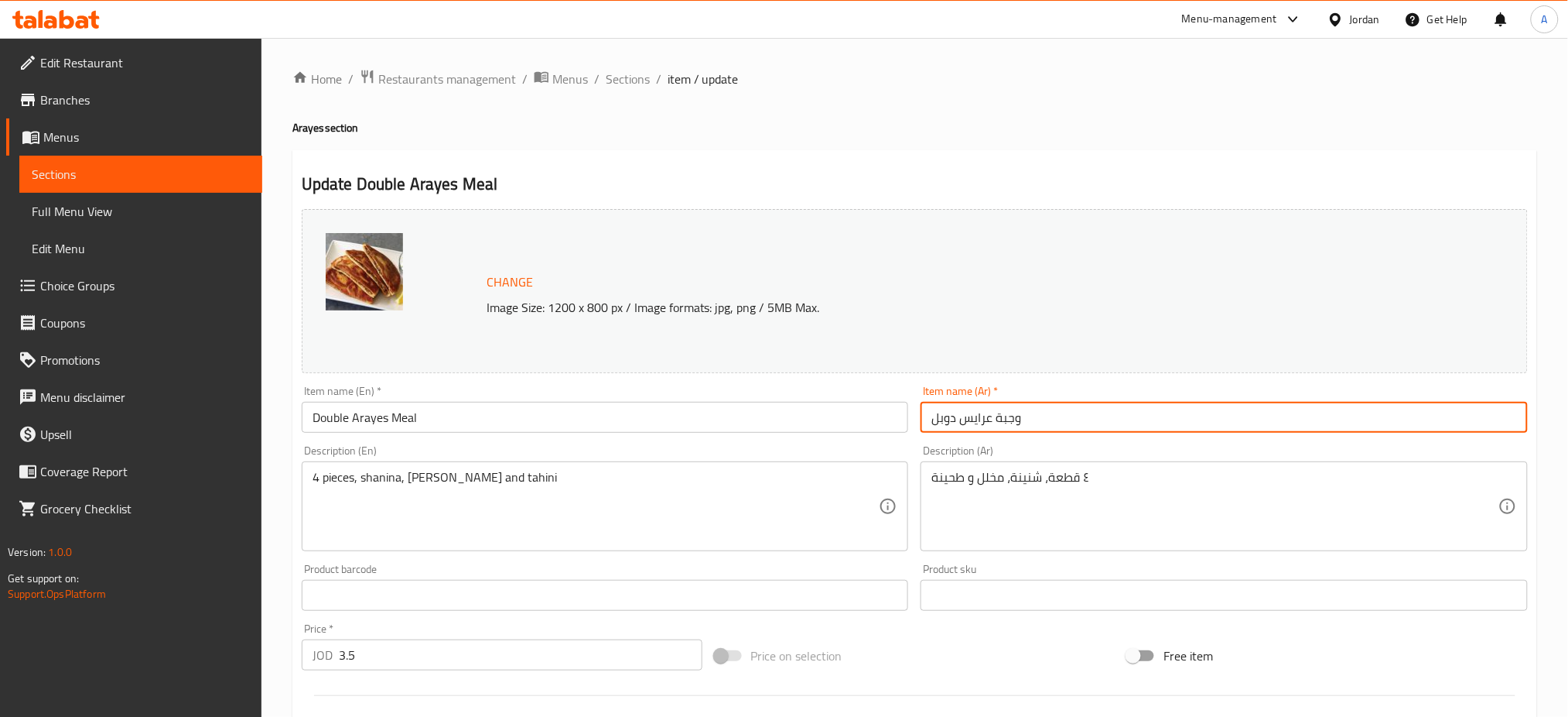
drag, startPoint x: 1061, startPoint y: 416, endPoint x: 792, endPoint y: 424, distance: 269.1
click at [774, 416] on div "Change Image Size: 1200 x 800 px / Image formats: jpg, png / 5MB Max. Item name…" at bounding box center [915, 547] width 1239 height 689
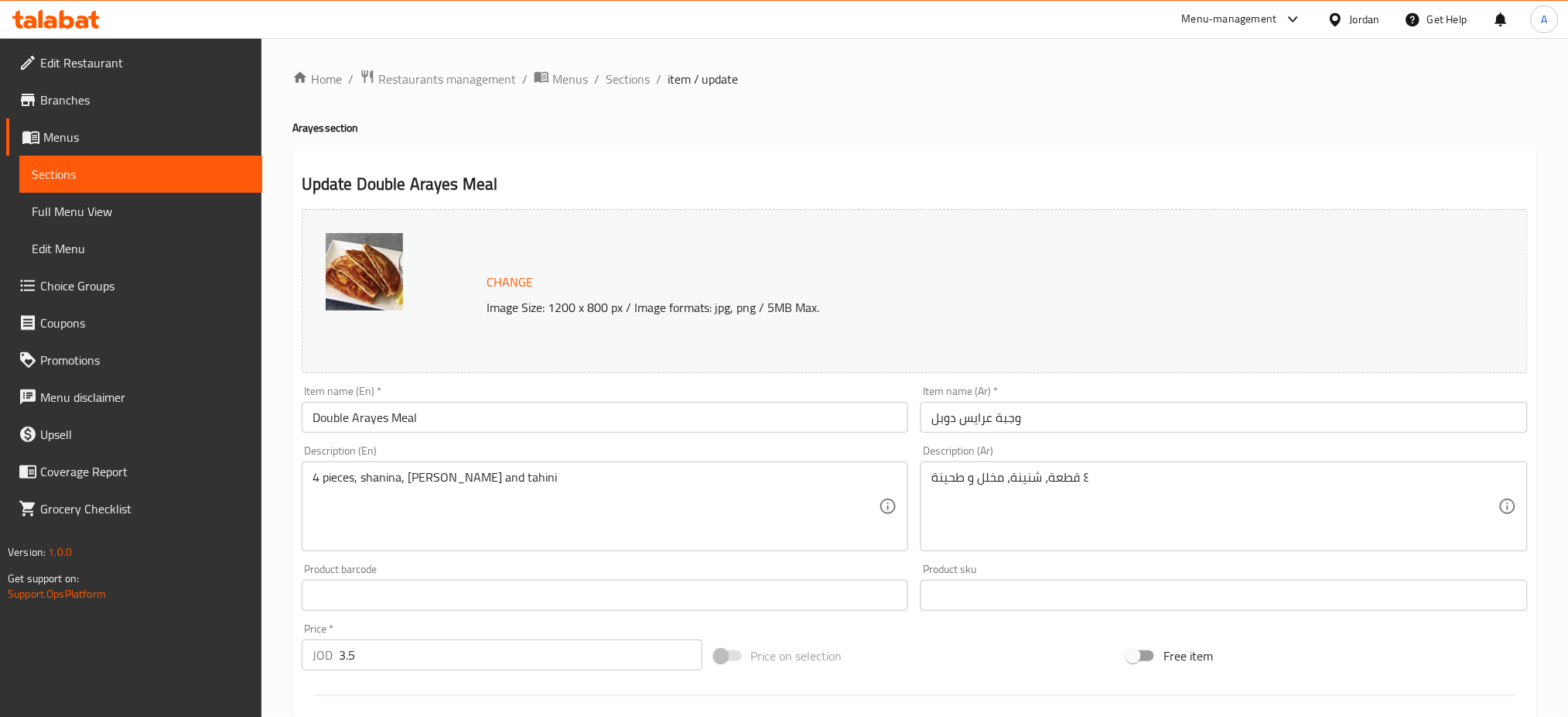
click at [1374, 189] on h2 "Update Double Arayes Meal" at bounding box center [915, 184] width 1226 height 23
click at [616, 80] on span "Sections" at bounding box center [628, 79] width 44 height 18
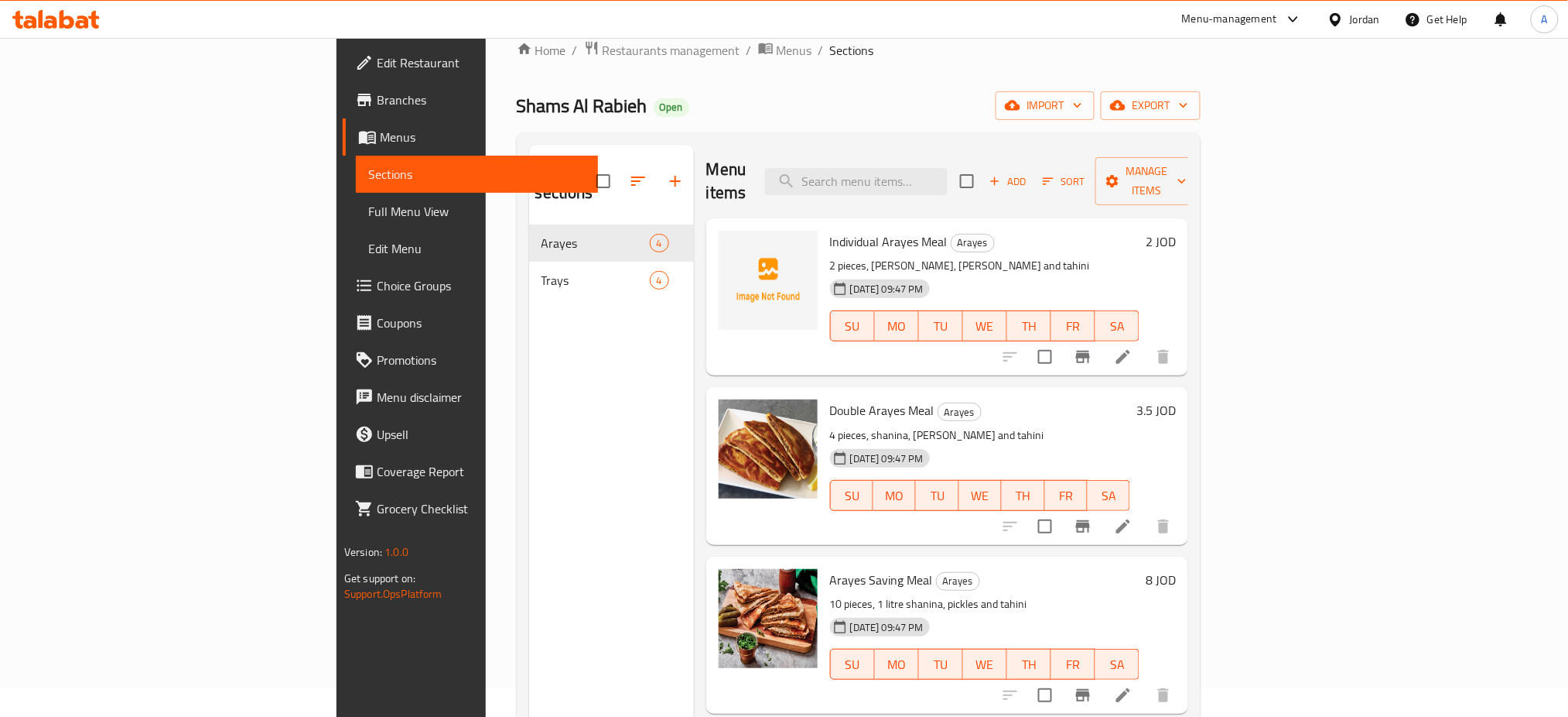
scroll to position [217, 0]
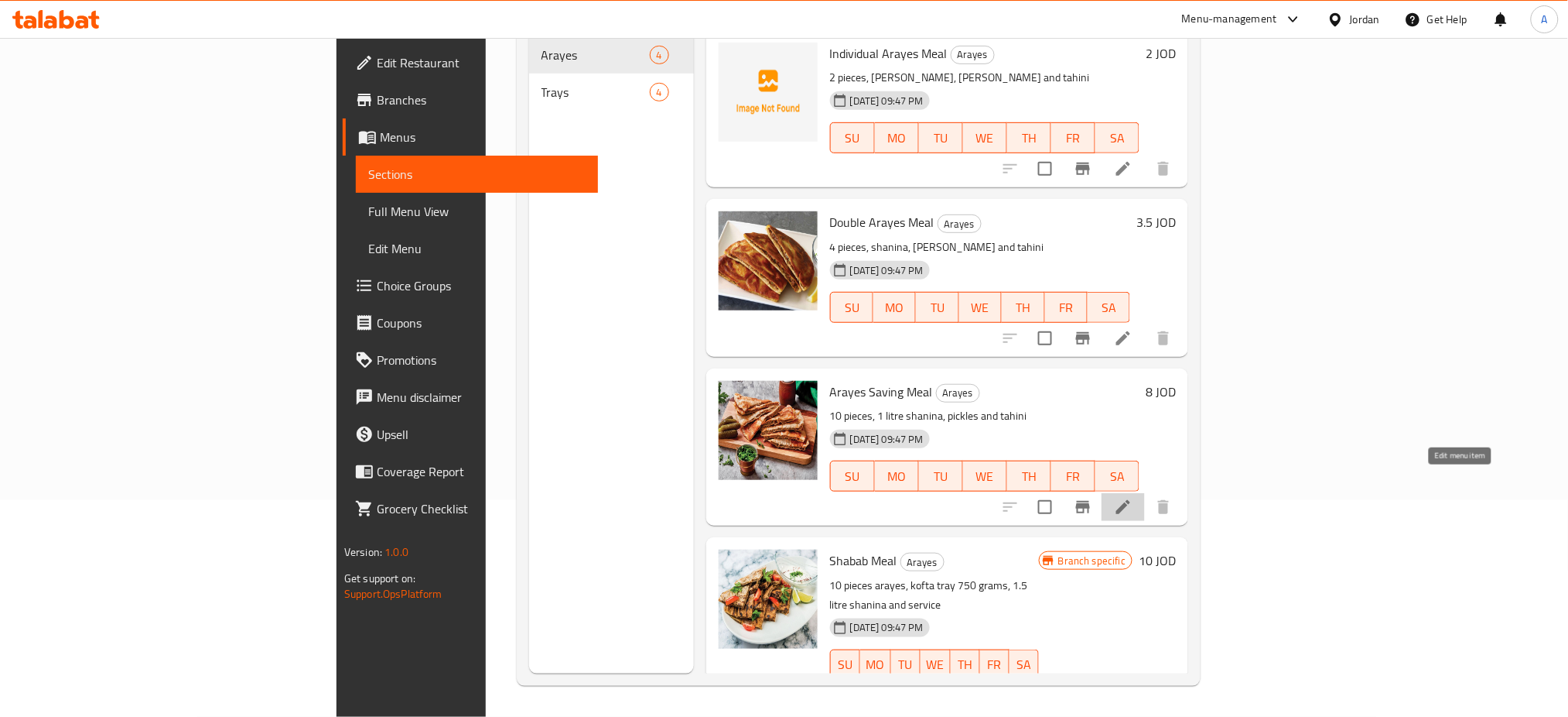
click at [1132, 497] on icon at bounding box center [1122, 506] width 18 height 18
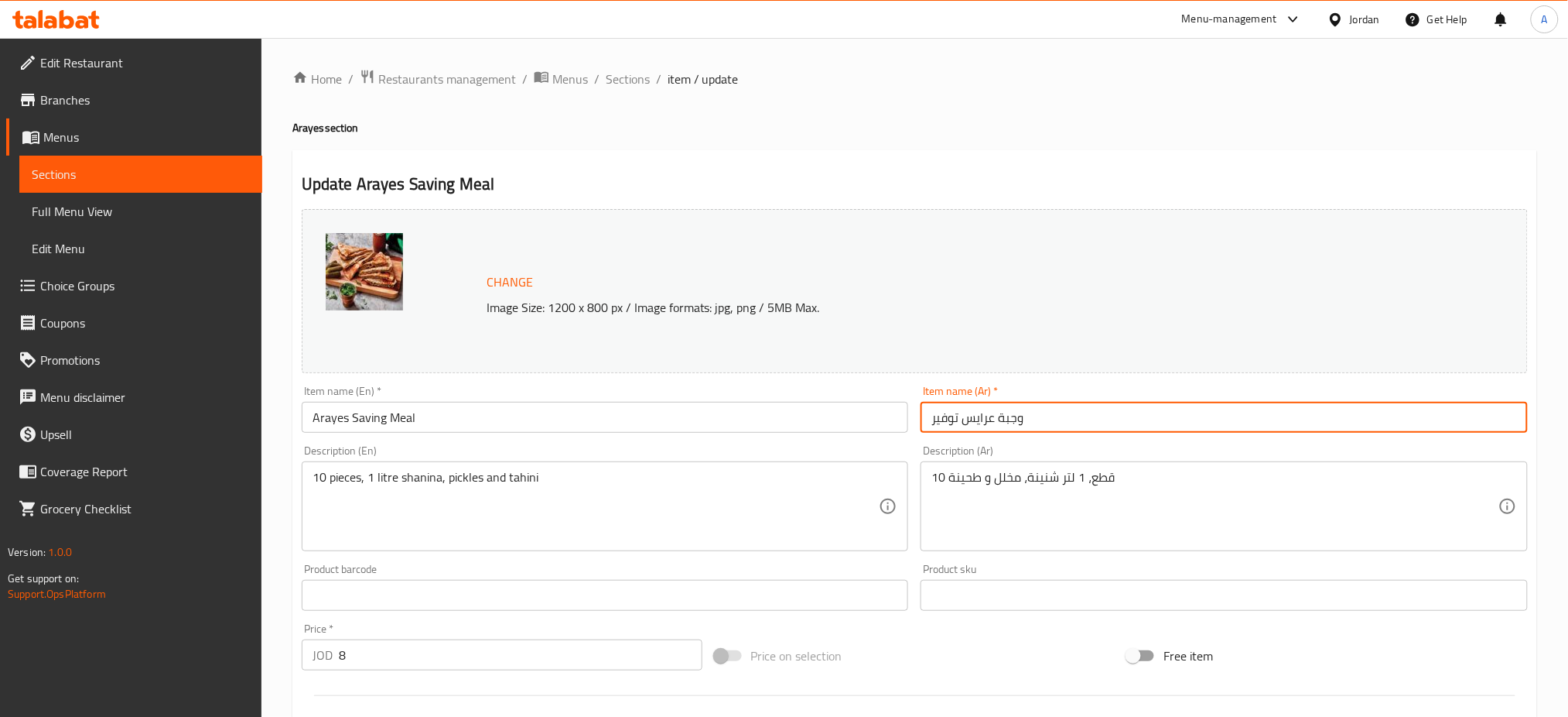
drag, startPoint x: 1107, startPoint y: 416, endPoint x: 864, endPoint y: 420, distance: 243.0
click at [859, 419] on div "Change Image Size: 1200 x 800 px / Image formats: jpg, png / 5MB Max. Item name…" at bounding box center [915, 547] width 1239 height 689
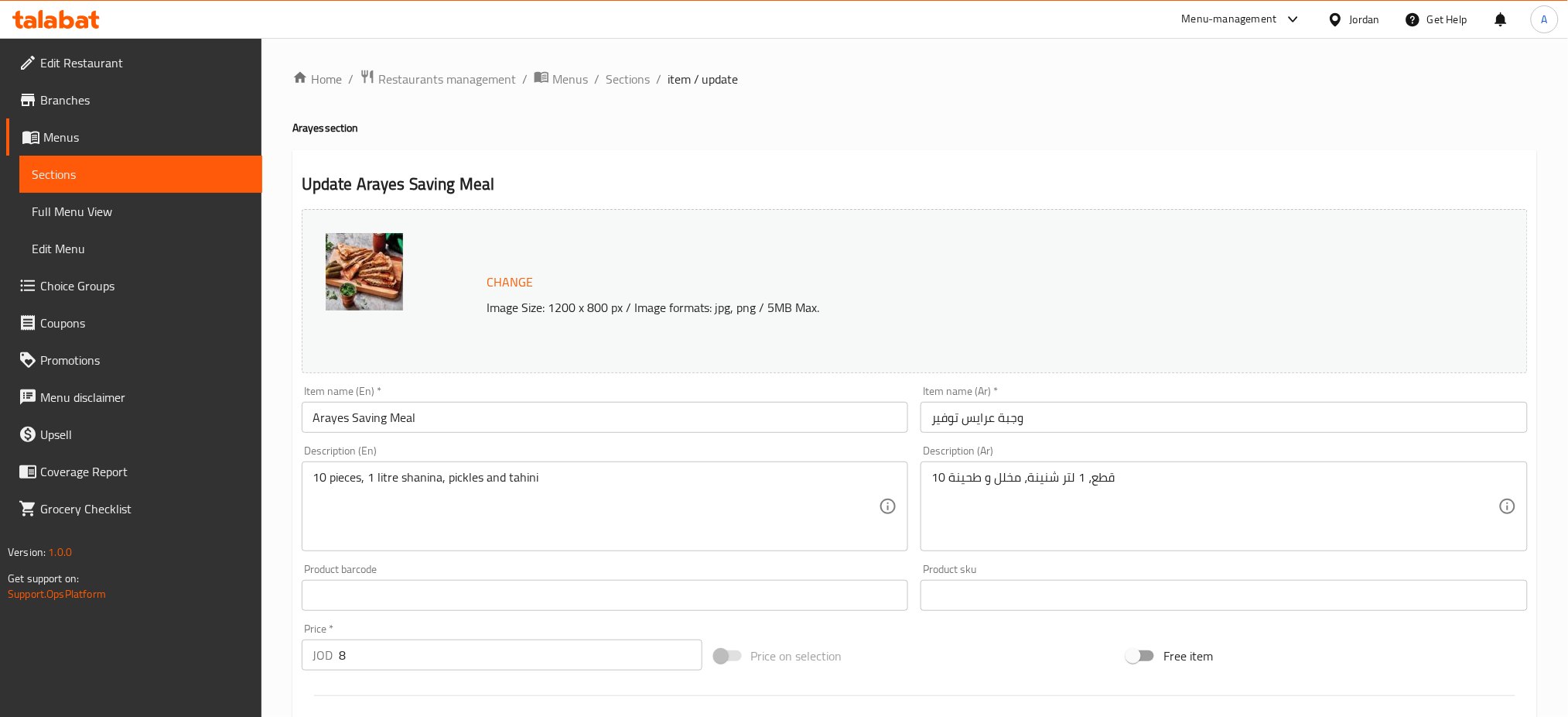
drag, startPoint x: 1347, startPoint y: 150, endPoint x: 990, endPoint y: 195, distance: 359.8
click at [1347, 150] on div "Update Arayes Saving Meal Change Image Size: 1200 x 800 px / Image formats: jpg…" at bounding box center [915, 611] width 1245 height 923
click at [616, 85] on span "Sections" at bounding box center [628, 79] width 44 height 18
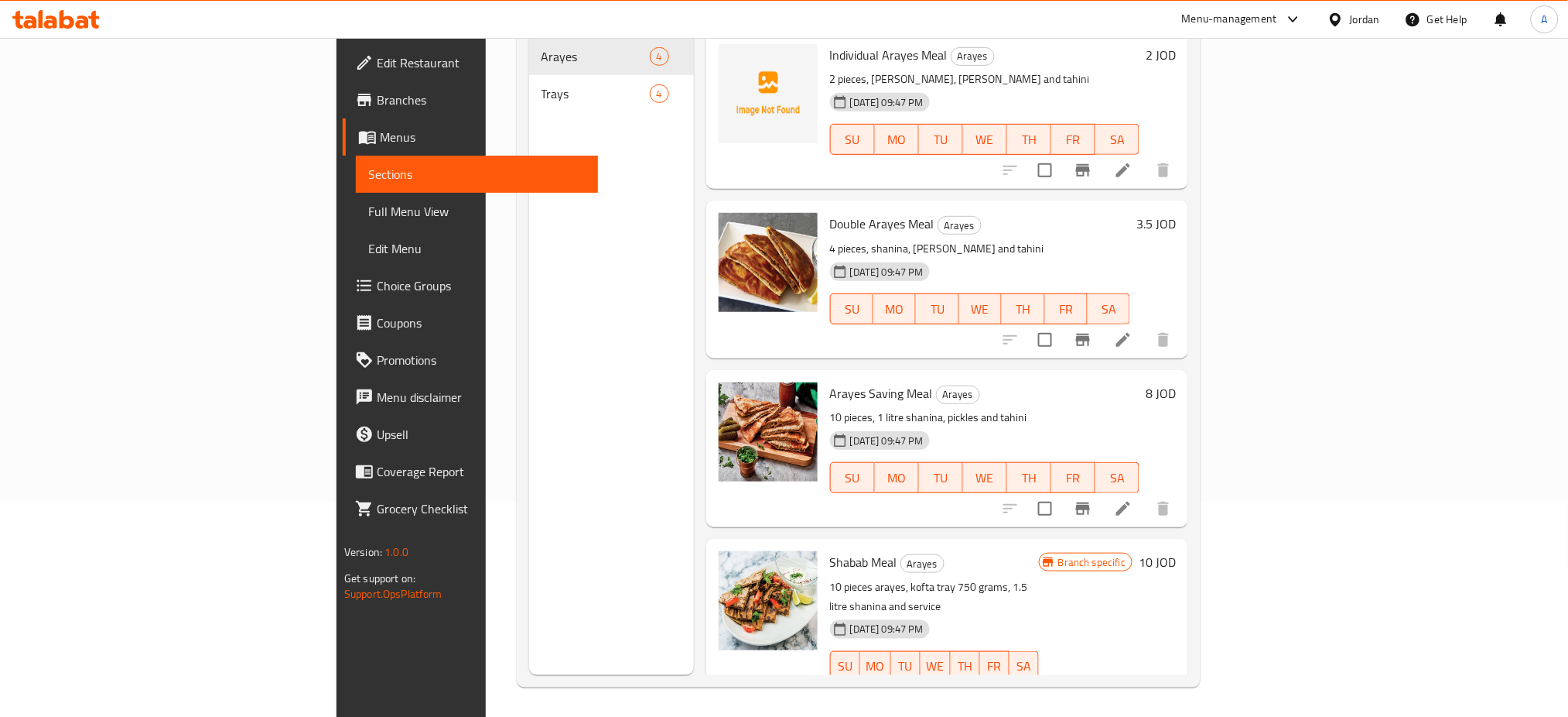
scroll to position [217, 0]
click at [1130, 688] on icon at bounding box center [1123, 695] width 14 height 14
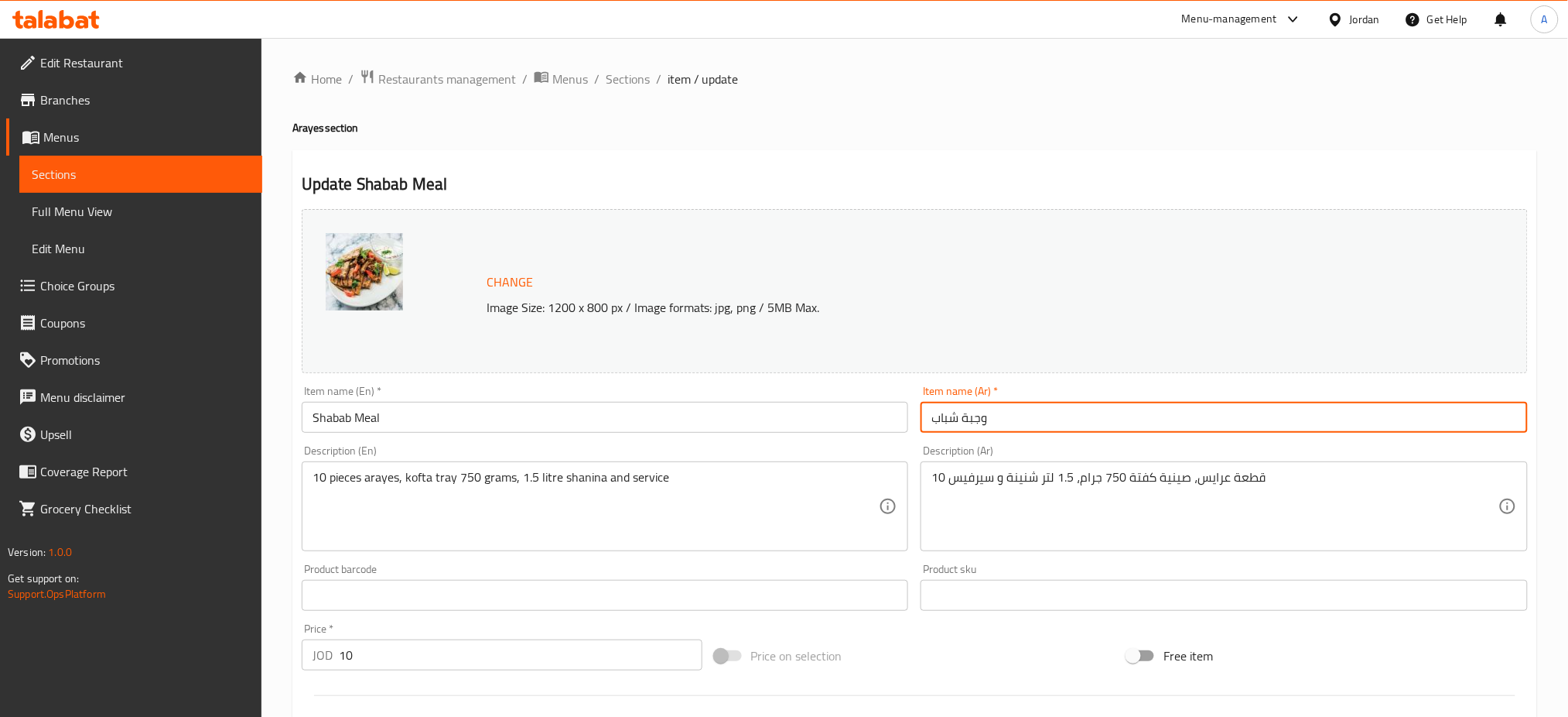
drag, startPoint x: 1033, startPoint y: 421, endPoint x: 857, endPoint y: 426, distance: 176.1
click at [854, 420] on div "Change Image Size: 1200 x 800 px / Image formats: jpg, png / 5MB Max. Item name…" at bounding box center [915, 547] width 1239 height 689
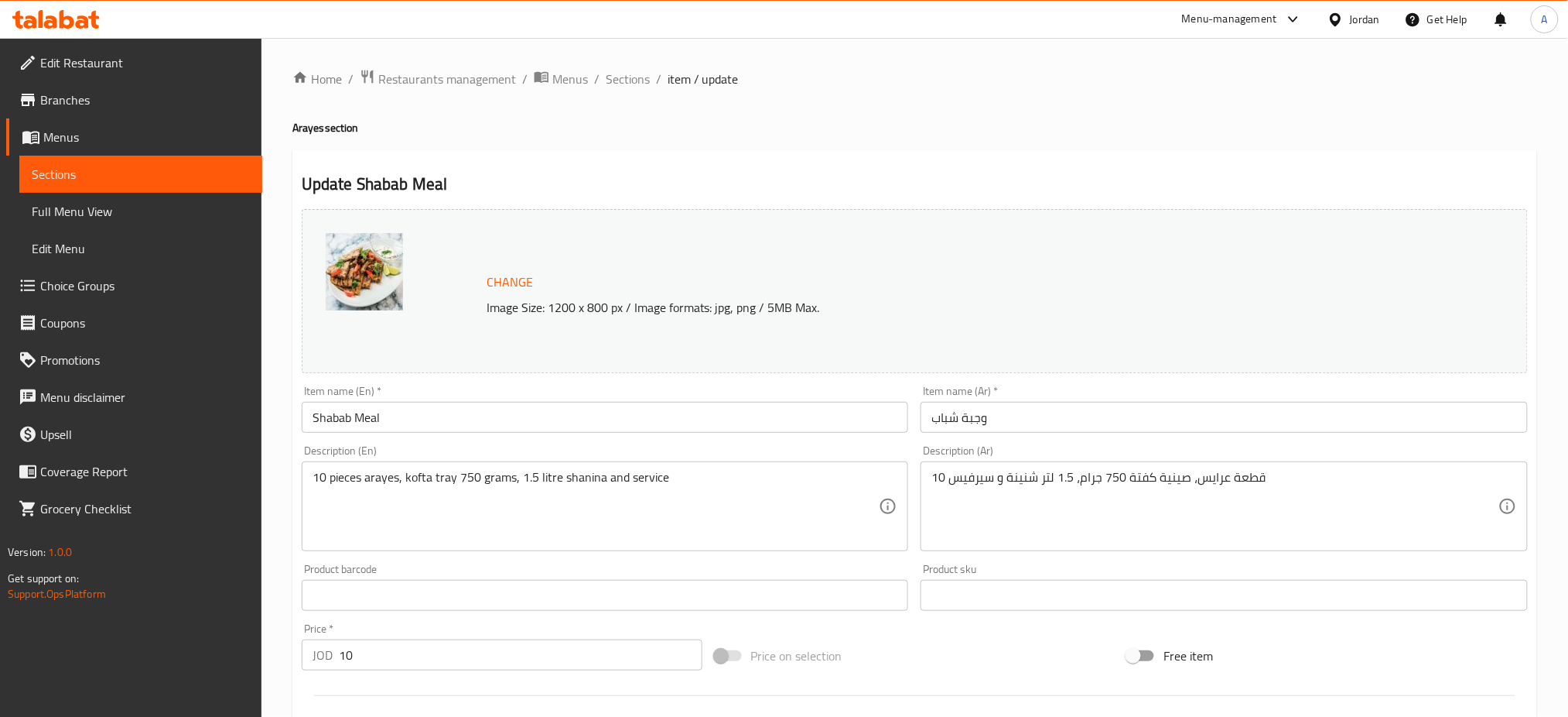
drag, startPoint x: 1381, startPoint y: 141, endPoint x: 1304, endPoint y: 144, distance: 77.1
click at [1381, 141] on div "Home / Restaurants management / Menus / Sections / item / update Arayes section…" at bounding box center [915, 577] width 1245 height 1016
click at [637, 75] on span "Sections" at bounding box center [628, 79] width 44 height 18
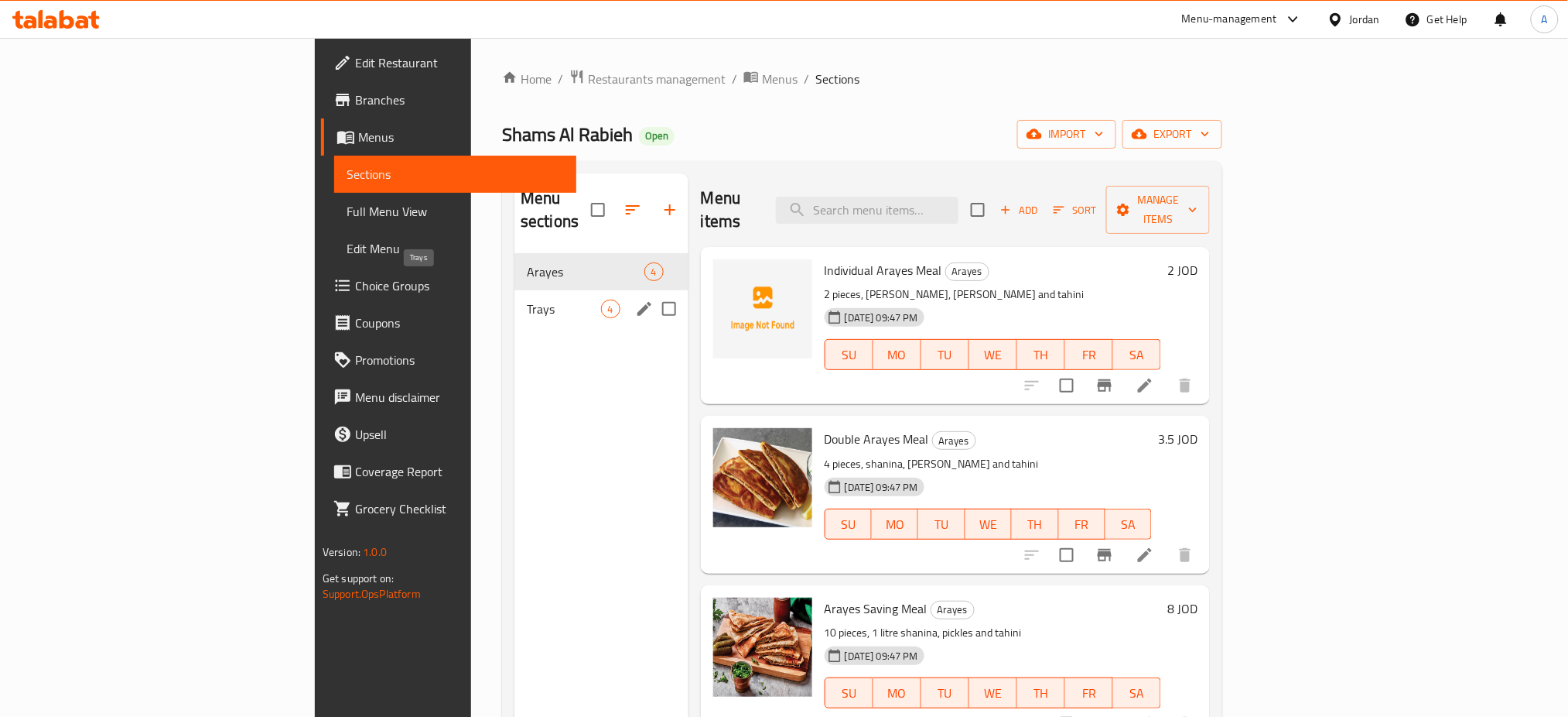
click at [526, 299] on span "Trays" at bounding box center [564, 308] width 74 height 18
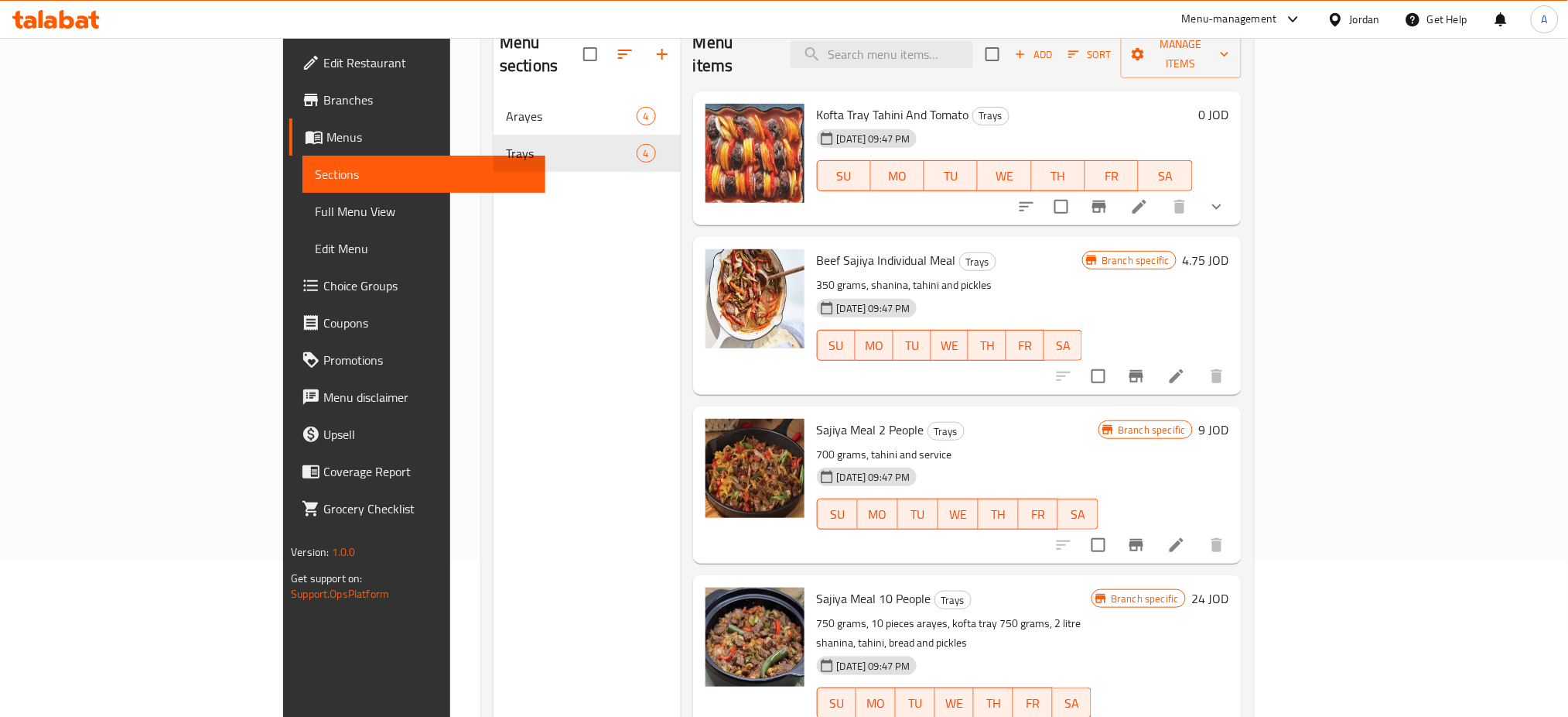
scroll to position [114, 0]
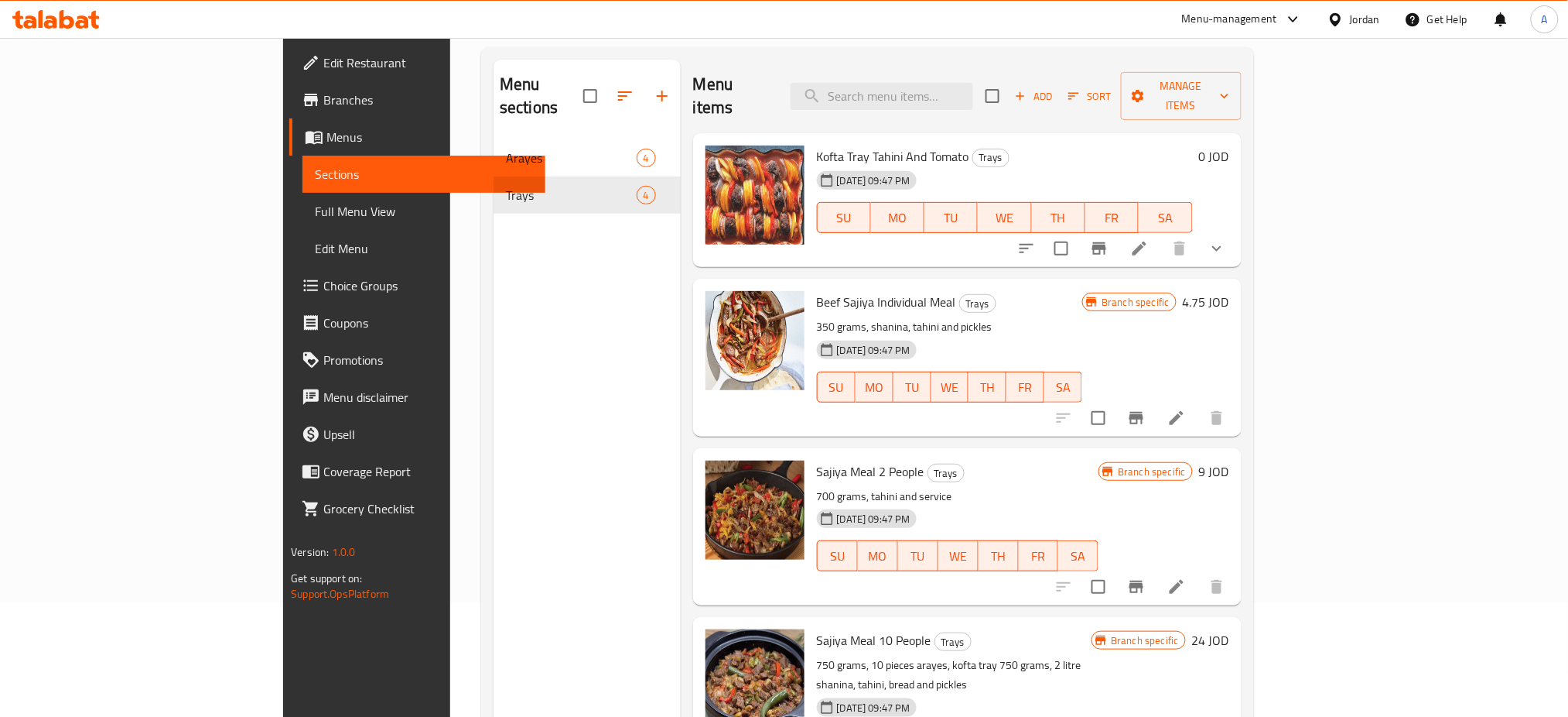
click at [1183, 411] on icon at bounding box center [1176, 418] width 14 height 14
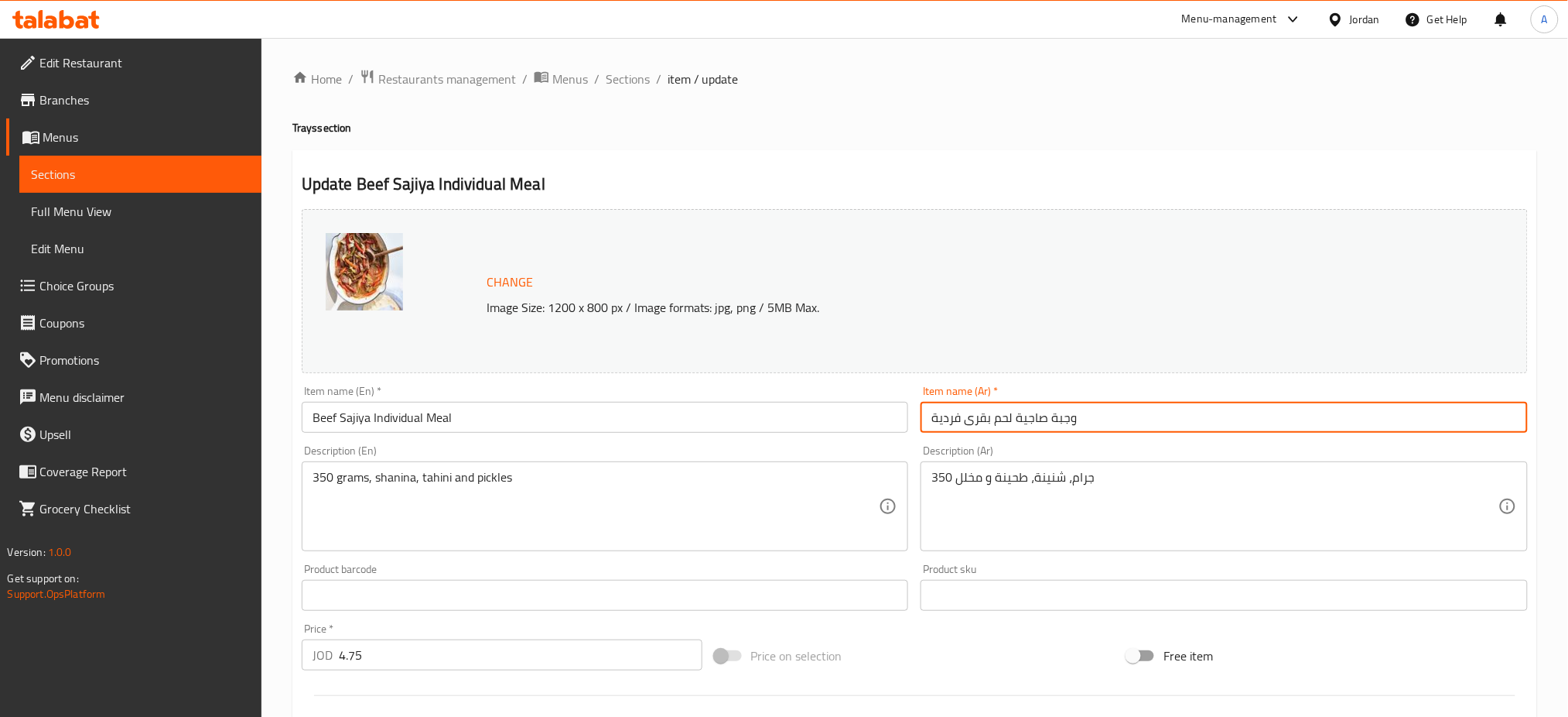
drag, startPoint x: 1135, startPoint y: 410, endPoint x: 983, endPoint y: 554, distance: 209.4
click at [681, 413] on div "Change Image Size: 1200 x 800 px / Image formats: jpg, png / 5MB Max. Item name…" at bounding box center [915, 547] width 1239 height 689
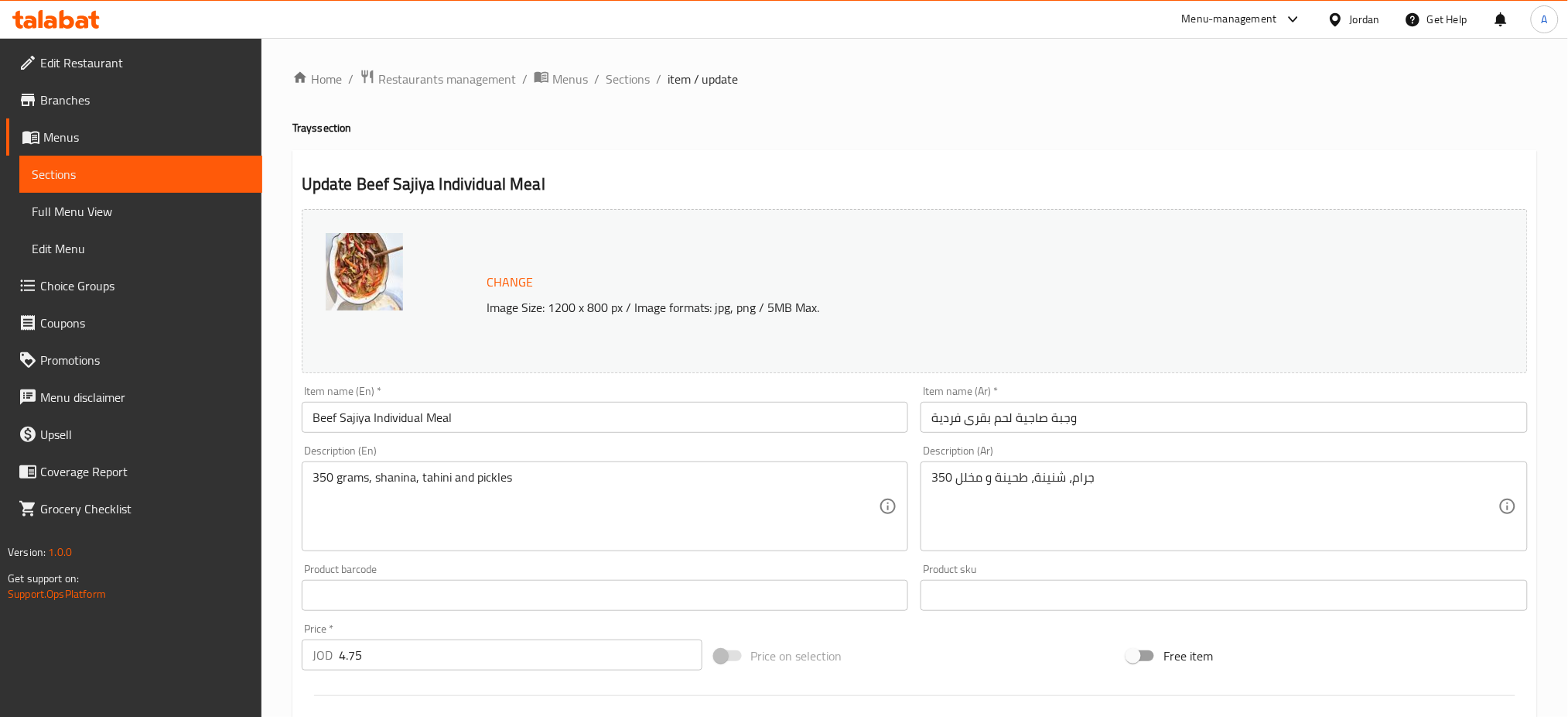
drag, startPoint x: 1319, startPoint y: 144, endPoint x: 1293, endPoint y: 139, distance: 26.5
click at [1319, 144] on div "Home / Restaurants management / Menus / Sections / item / update Trays section …" at bounding box center [915, 577] width 1245 height 1016
click at [620, 70] on span "Sections" at bounding box center [628, 79] width 44 height 18
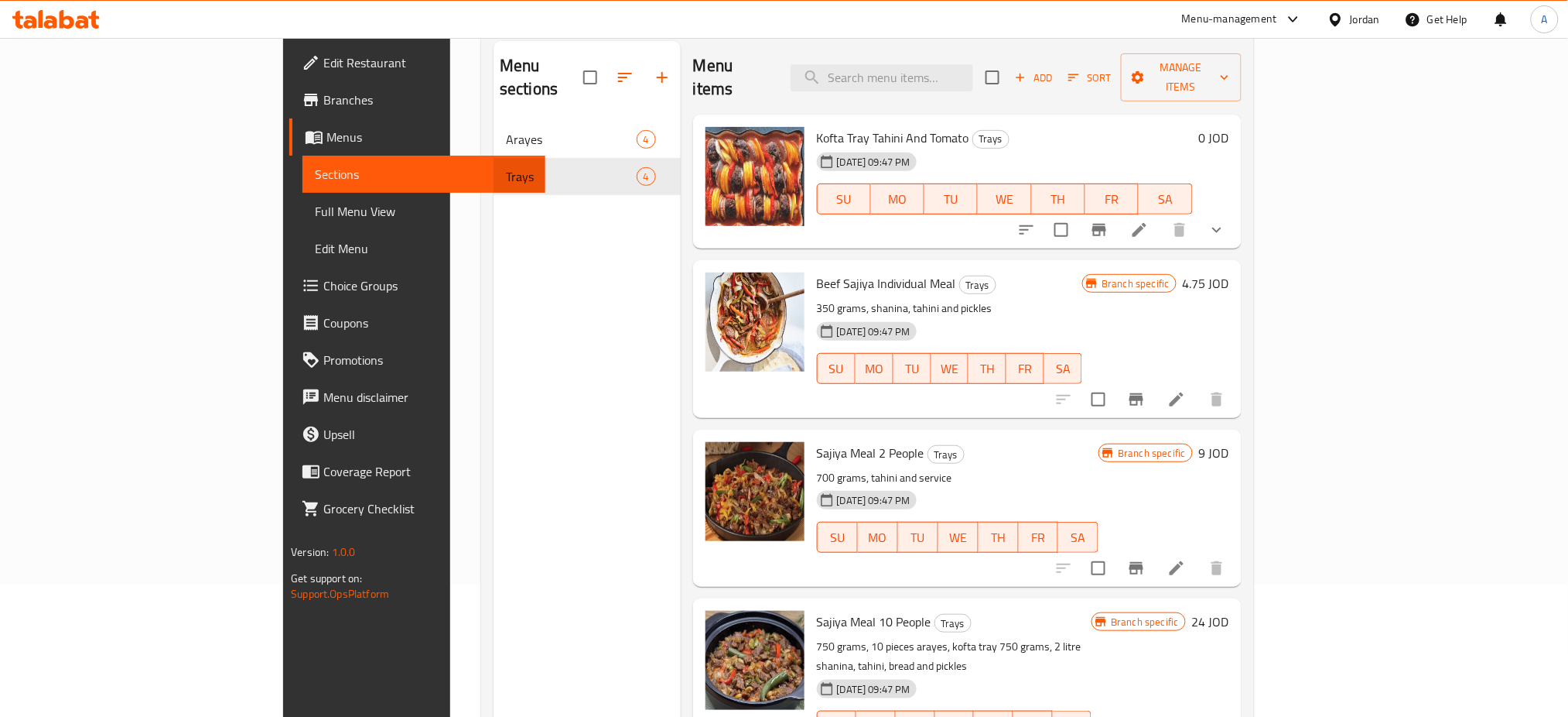
scroll to position [206, 0]
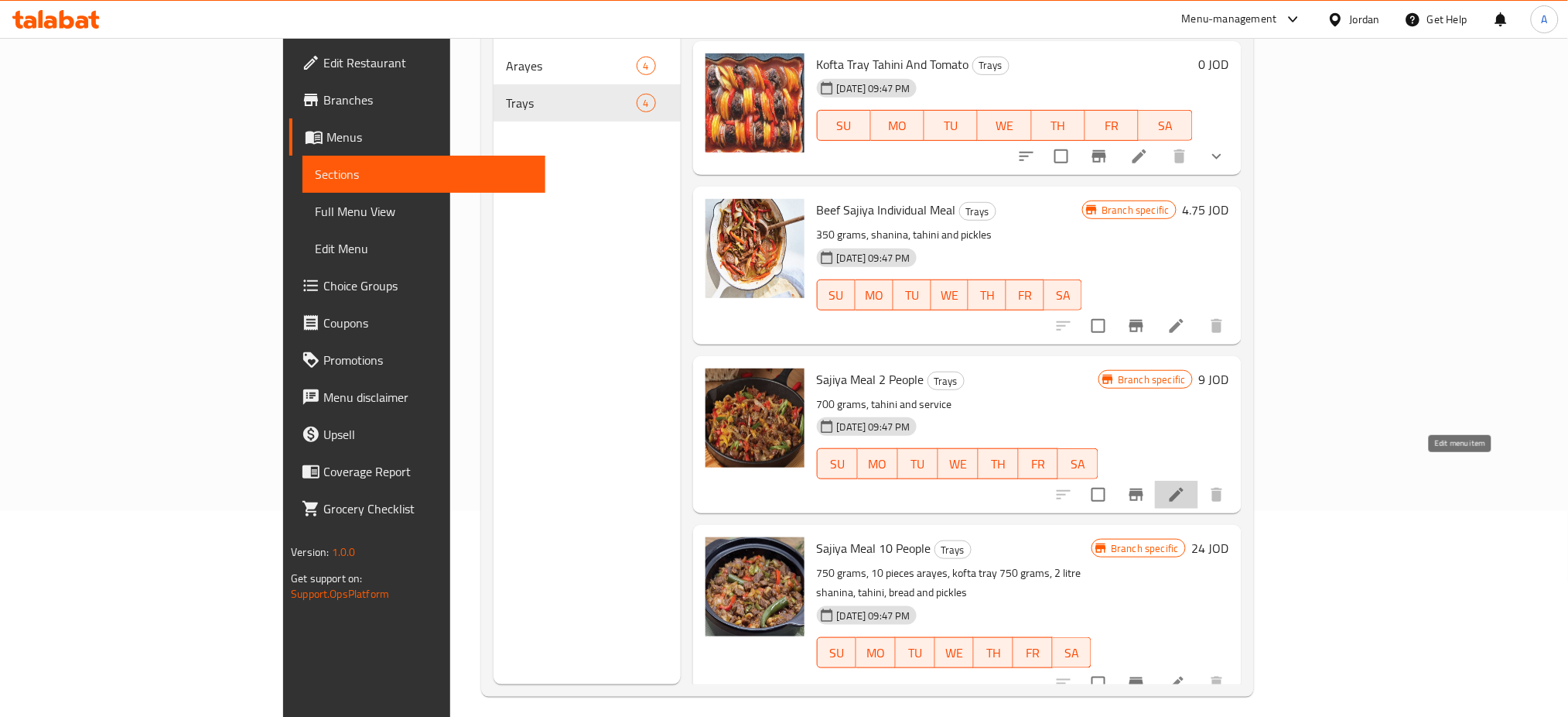
click at [1186, 485] on icon at bounding box center [1176, 494] width 18 height 18
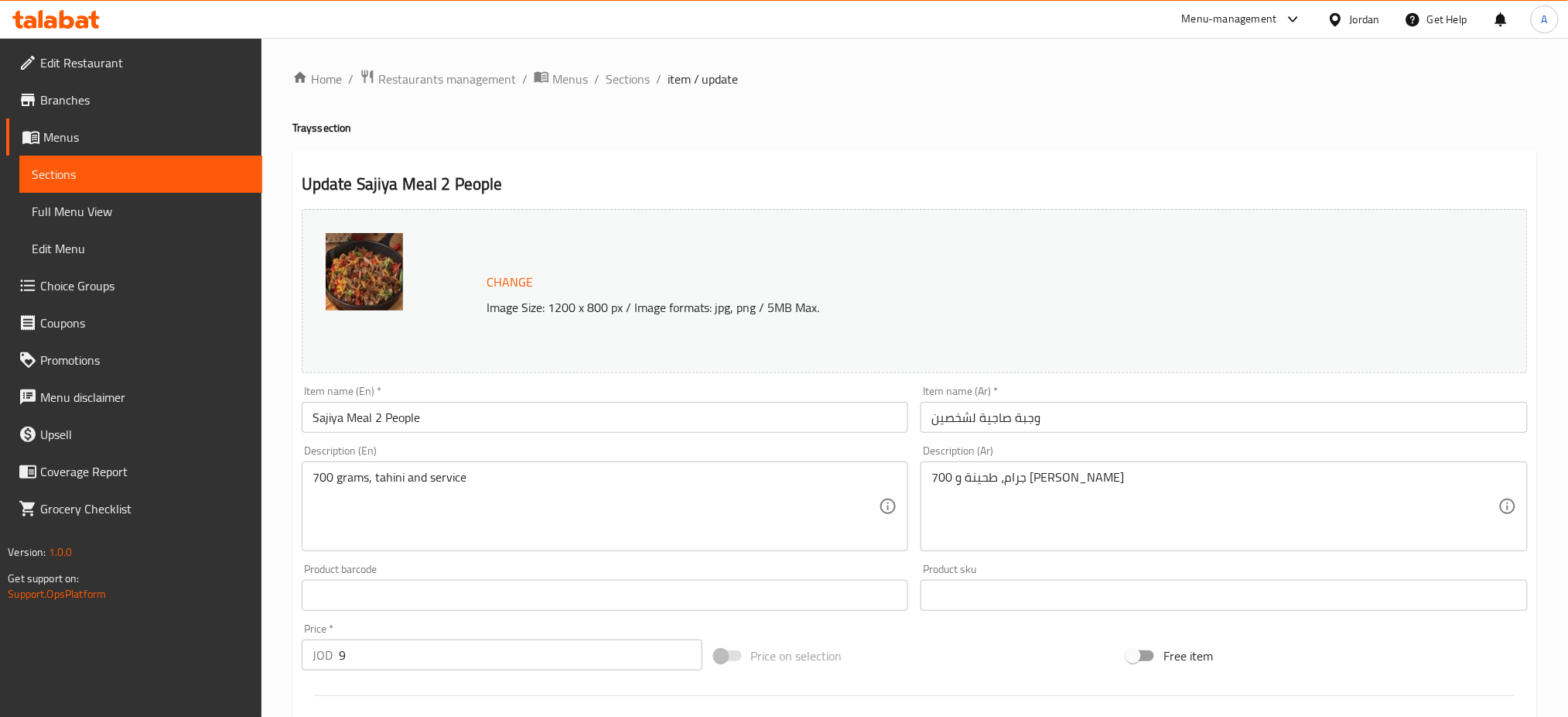
drag, startPoint x: 1183, startPoint y: 426, endPoint x: 840, endPoint y: 417, distance: 343.1
click at [840, 417] on div "Change Image Size: 1200 x 800 px / Image formats: jpg, png / 5MB Max. Item name…" at bounding box center [915, 547] width 1239 height 689
click at [1265, 127] on h4 "Trays section" at bounding box center [915, 128] width 1245 height 16
click at [638, 80] on span "Sections" at bounding box center [628, 79] width 44 height 18
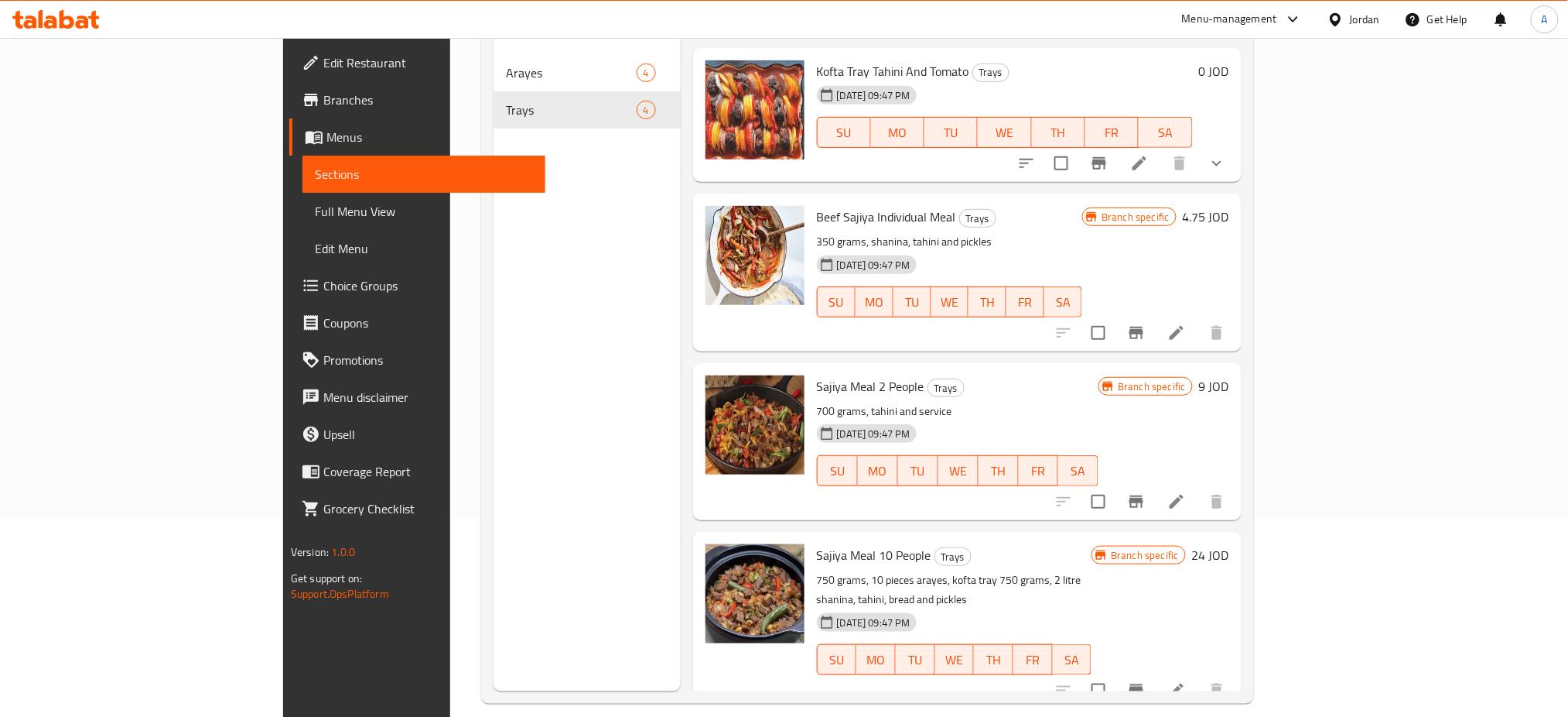
scroll to position [217, 0]
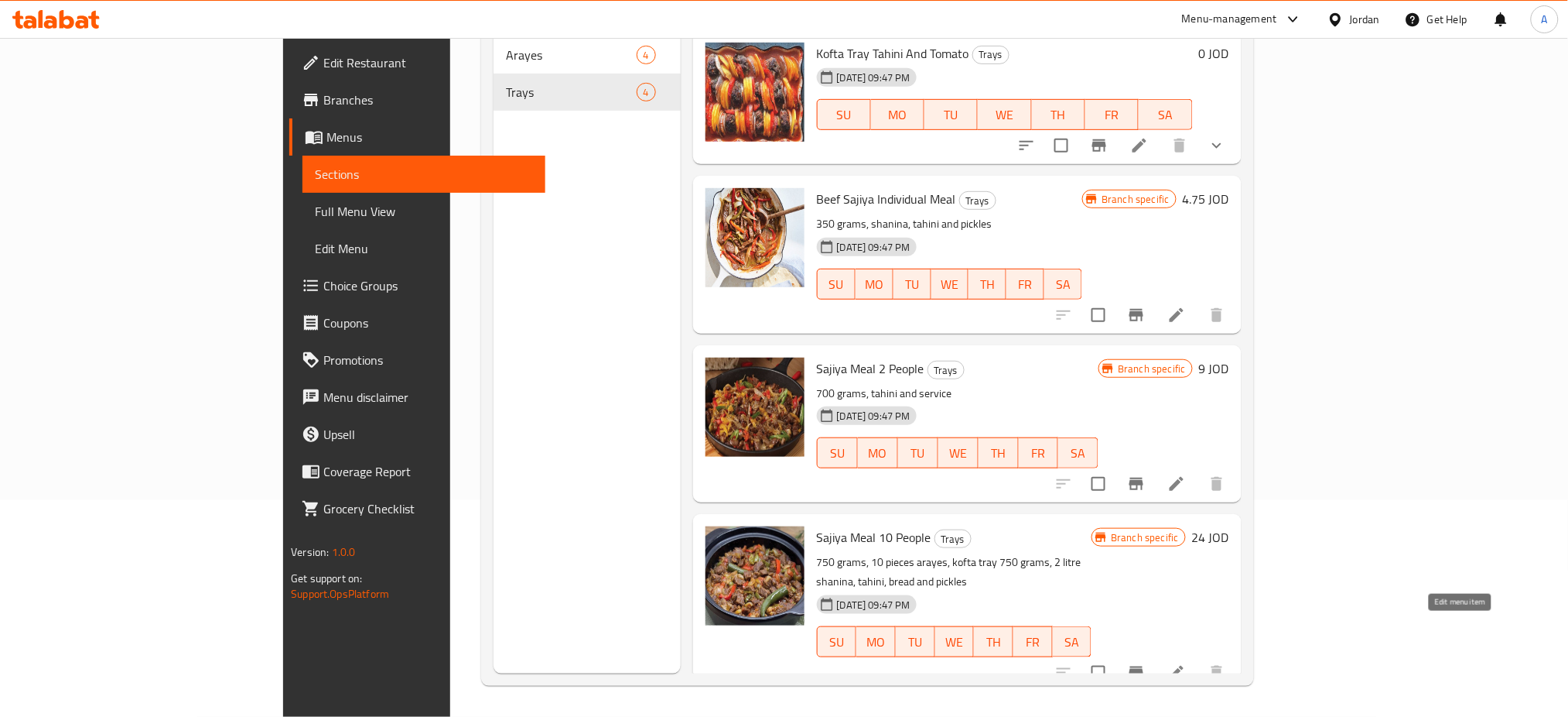
click at [1186, 663] on icon at bounding box center [1176, 672] width 18 height 18
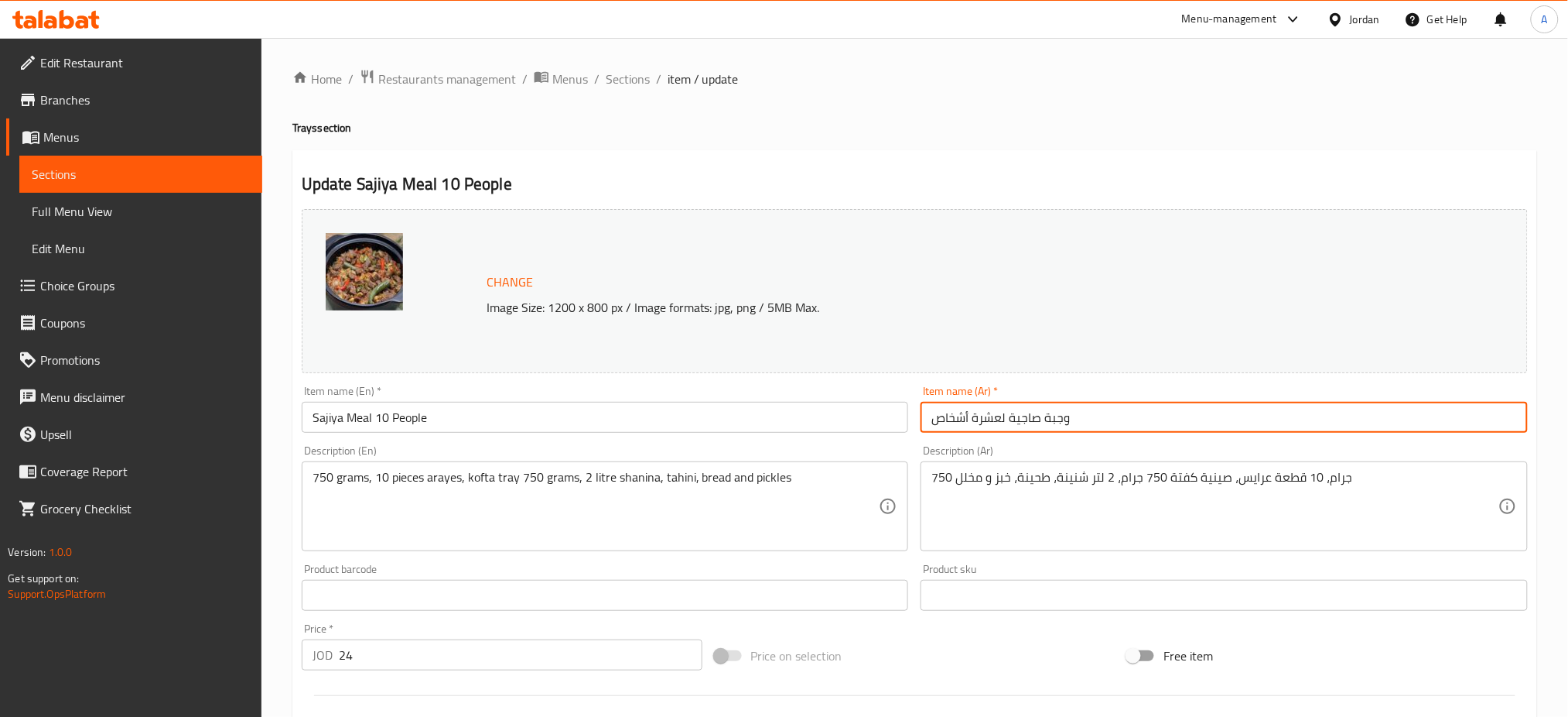
drag, startPoint x: 1165, startPoint y: 420, endPoint x: 650, endPoint y: 420, distance: 515.0
click at [650, 420] on div "Change Image Size: 1200 x 800 px / Image formats: jpg, png / 5MB Max. Item name…" at bounding box center [915, 547] width 1239 height 689
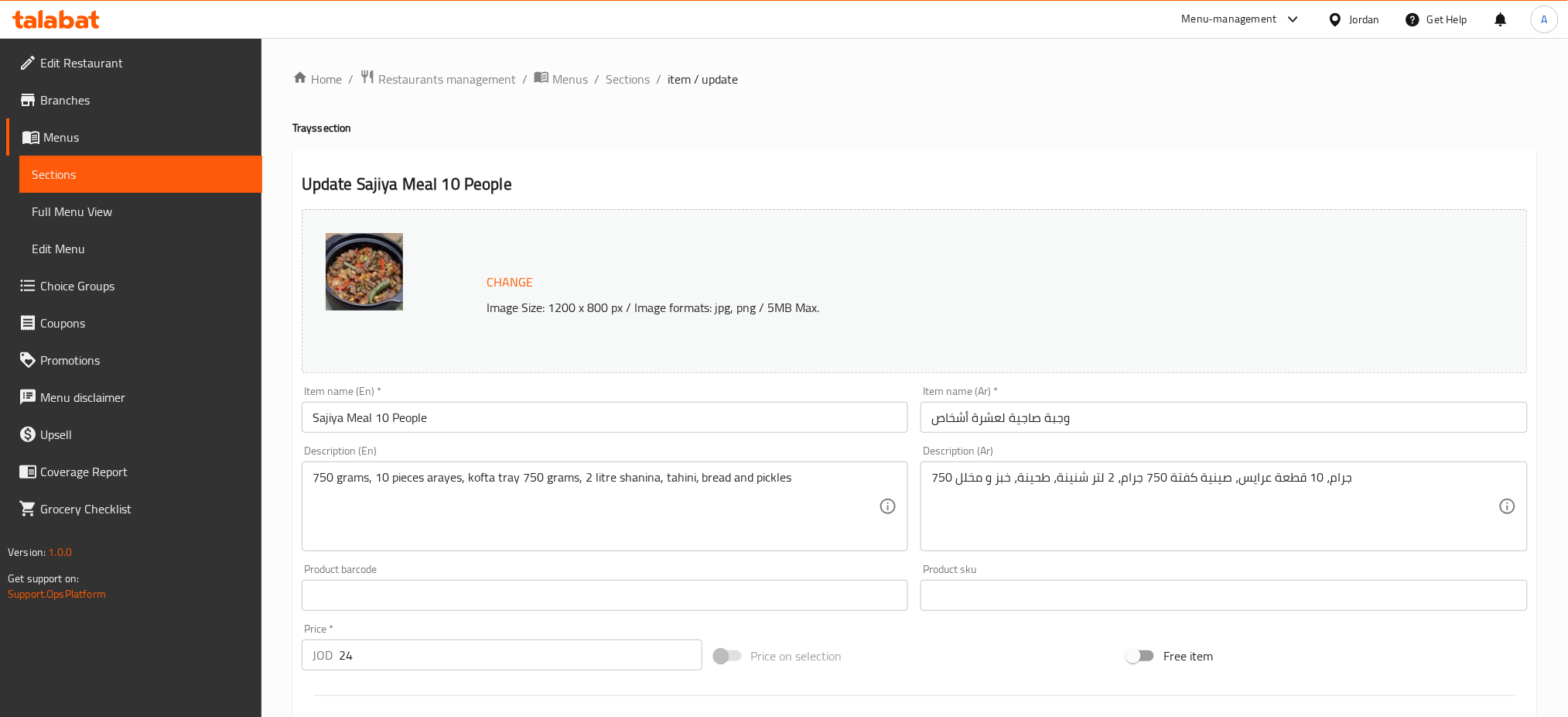
click at [1268, 196] on div "Update Sajiya Meal 10 People Change Image Size: 1200 x 800 px / Image formats: …" at bounding box center [915, 611] width 1245 height 923
click at [615, 75] on span "Sections" at bounding box center [628, 79] width 44 height 18
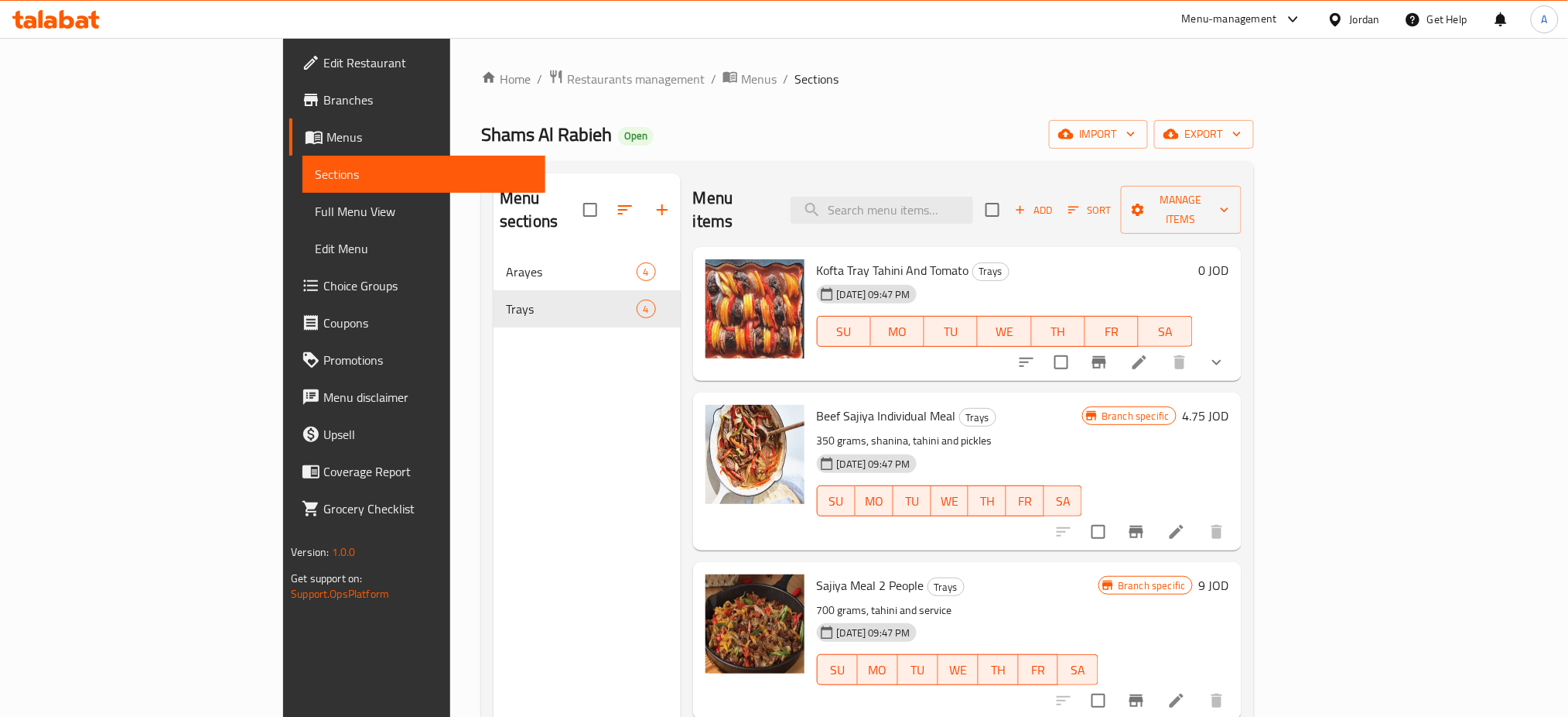
click at [1149, 353] on icon at bounding box center [1138, 362] width 18 height 18
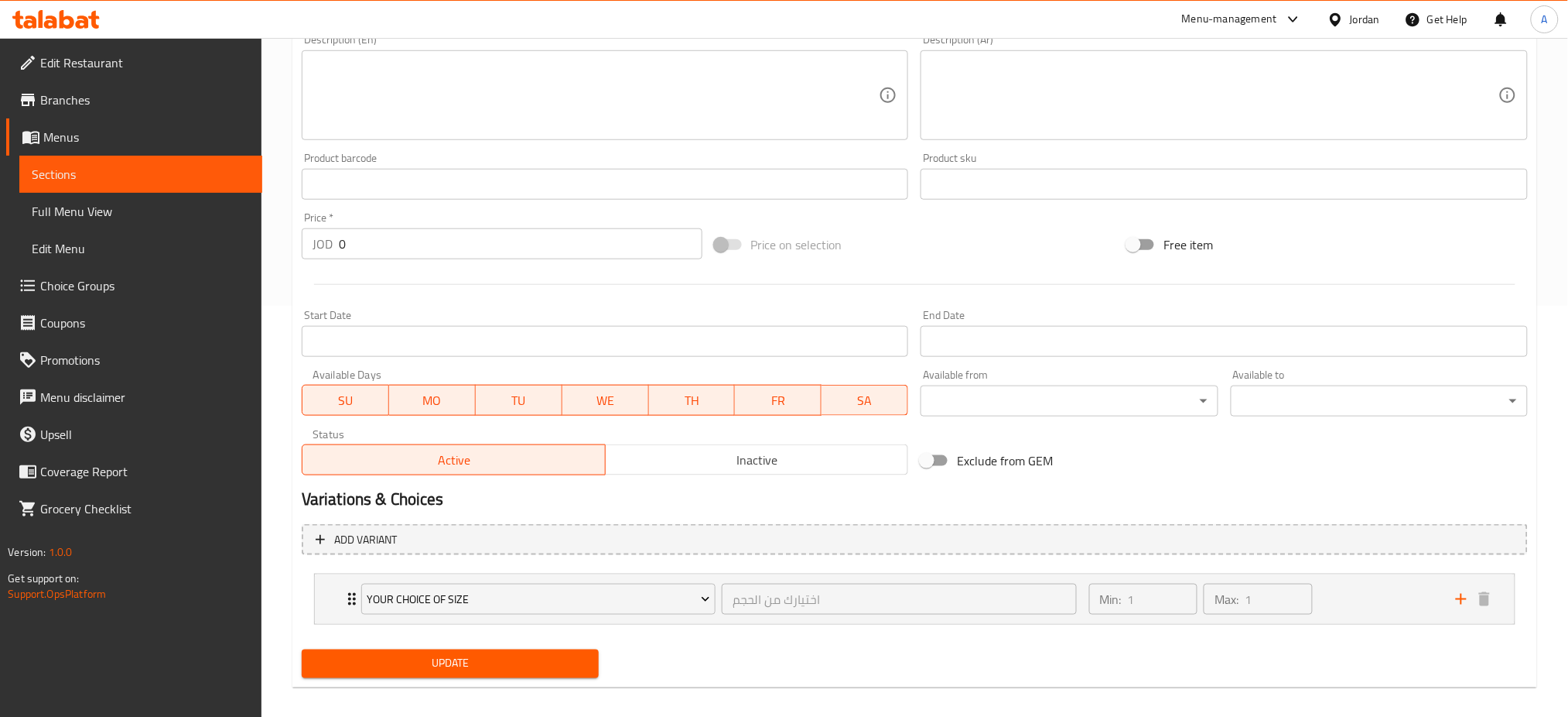
scroll to position [413, 0]
click at [1313, 592] on div "Max: 1 ​" at bounding box center [1258, 597] width 115 height 37
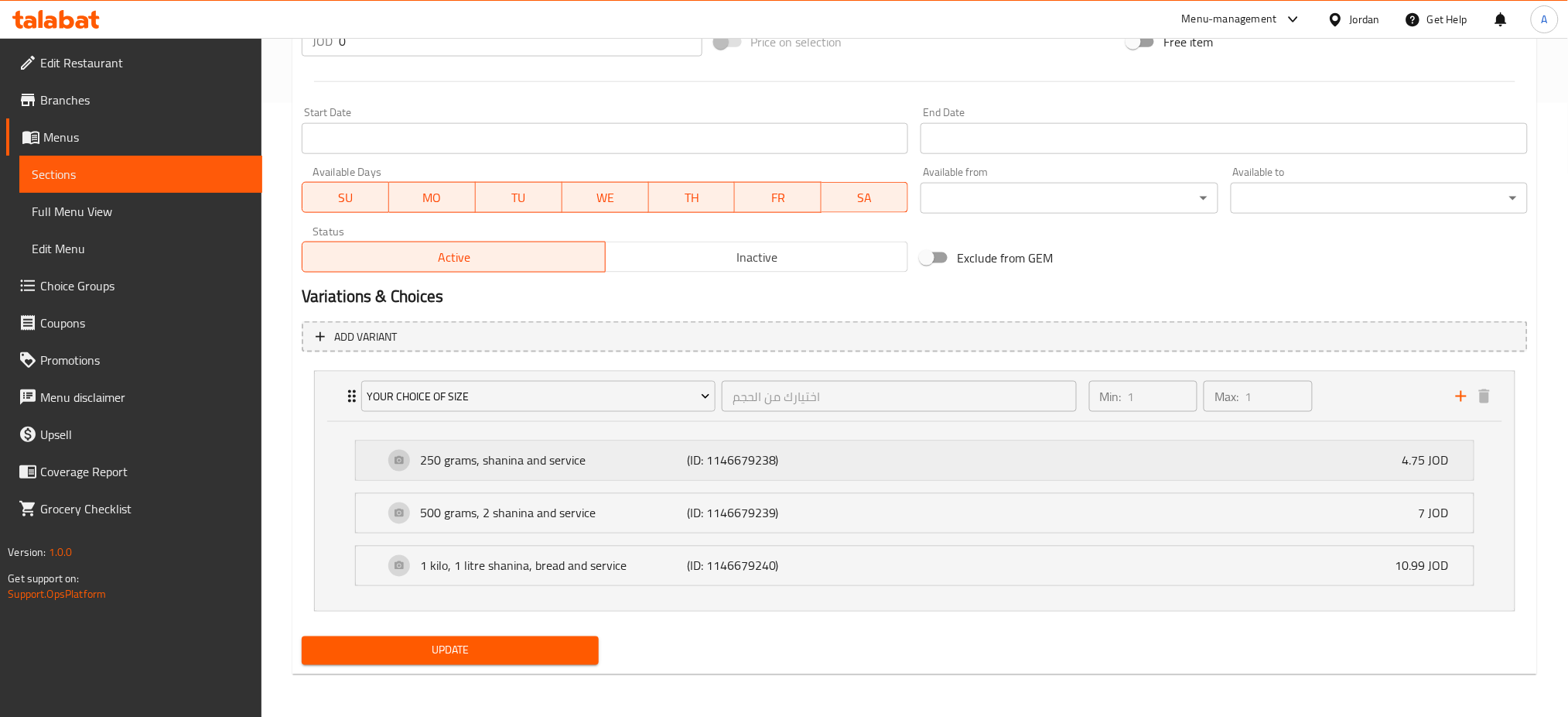
click at [883, 470] on div "250 grams, shanina and service (ID: 1146679238) 4.75 JOD" at bounding box center [919, 460] width 1071 height 39
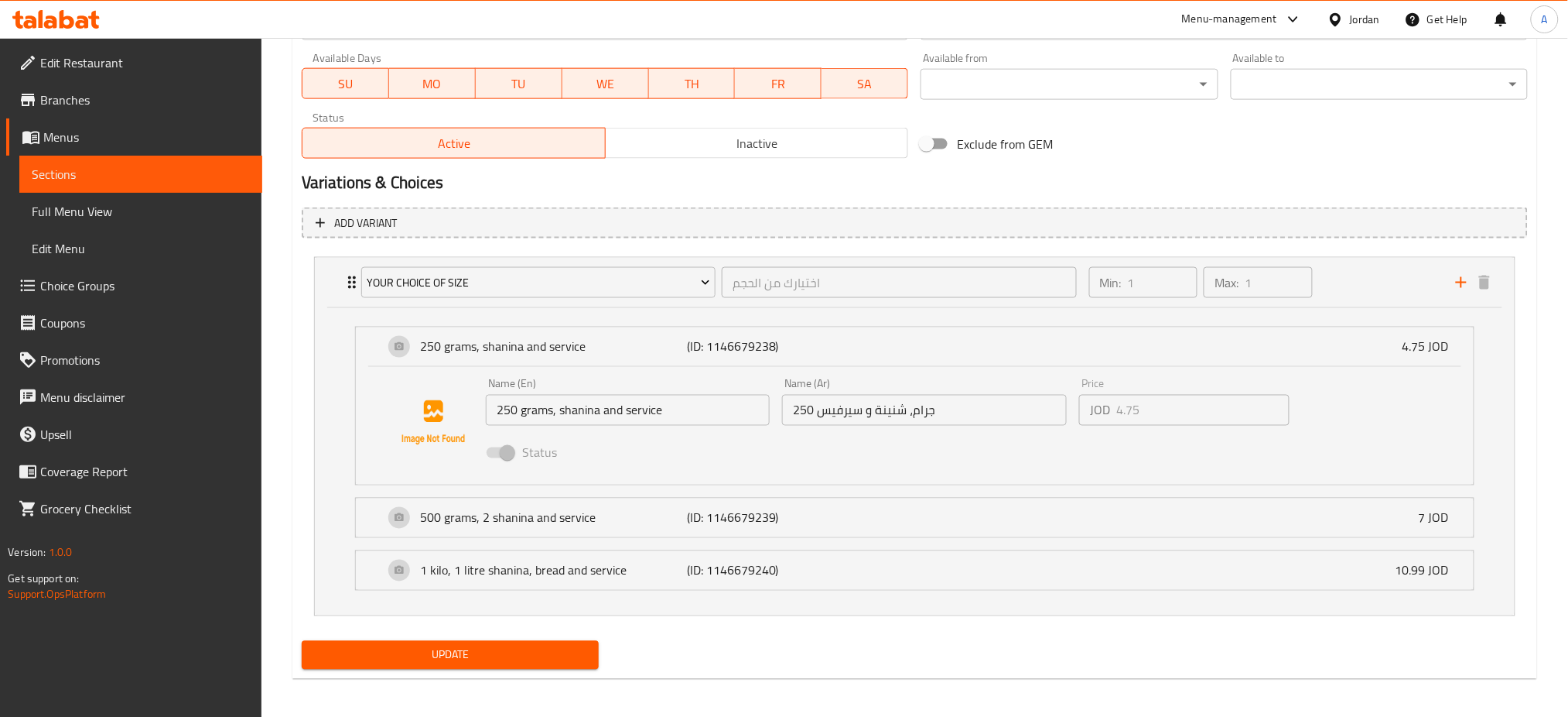
scroll to position [732, 0]
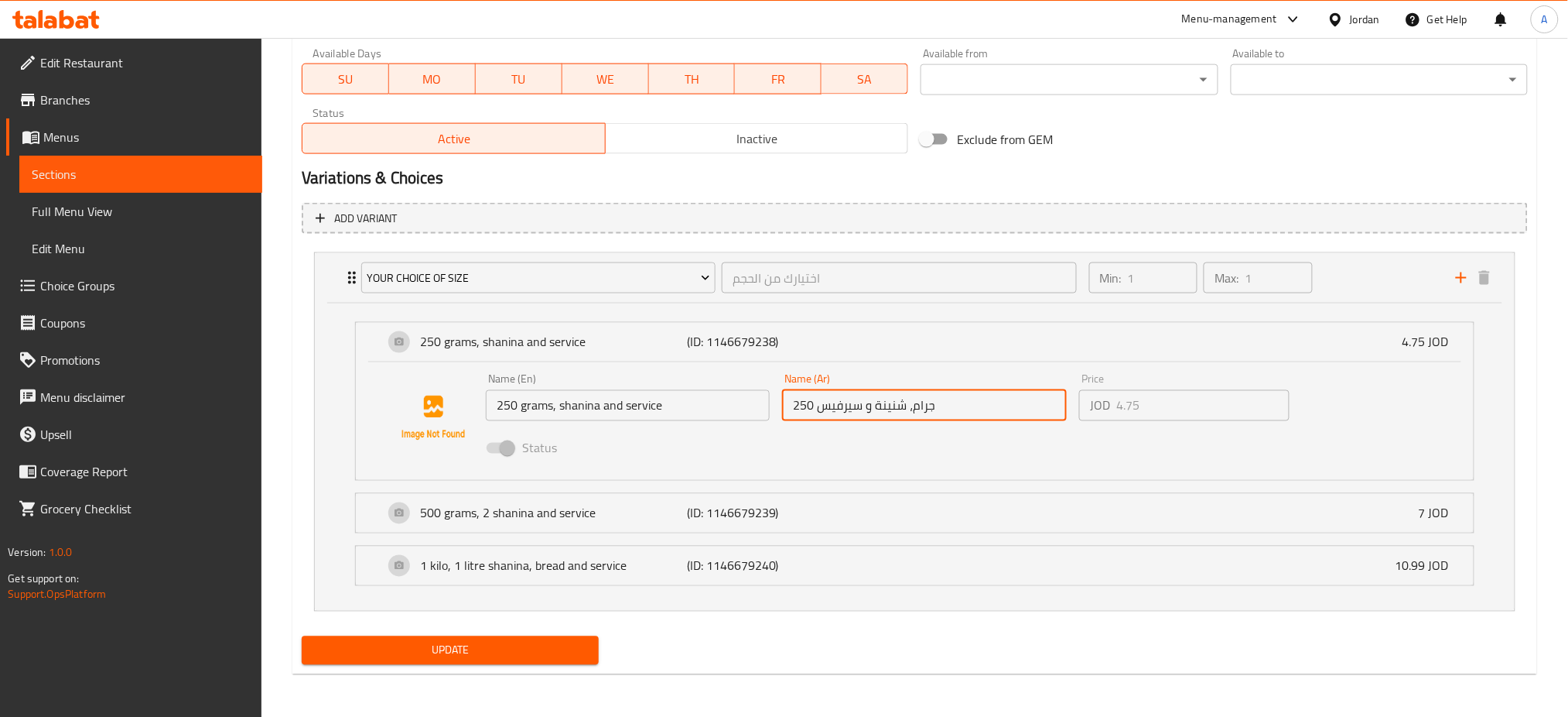
drag, startPoint x: 972, startPoint y: 403, endPoint x: 709, endPoint y: 398, distance: 263.0
click at [709, 398] on div "Name (En) 250 grams, shanina and service Name (En) Name (Ar) 250 جرام، شنينة و …" at bounding box center [925, 418] width 890 height 101
click at [950, 521] on div "500 grams, 2 shanina and service (ID: 1146679239) 7 JOD" at bounding box center [919, 513] width 1071 height 39
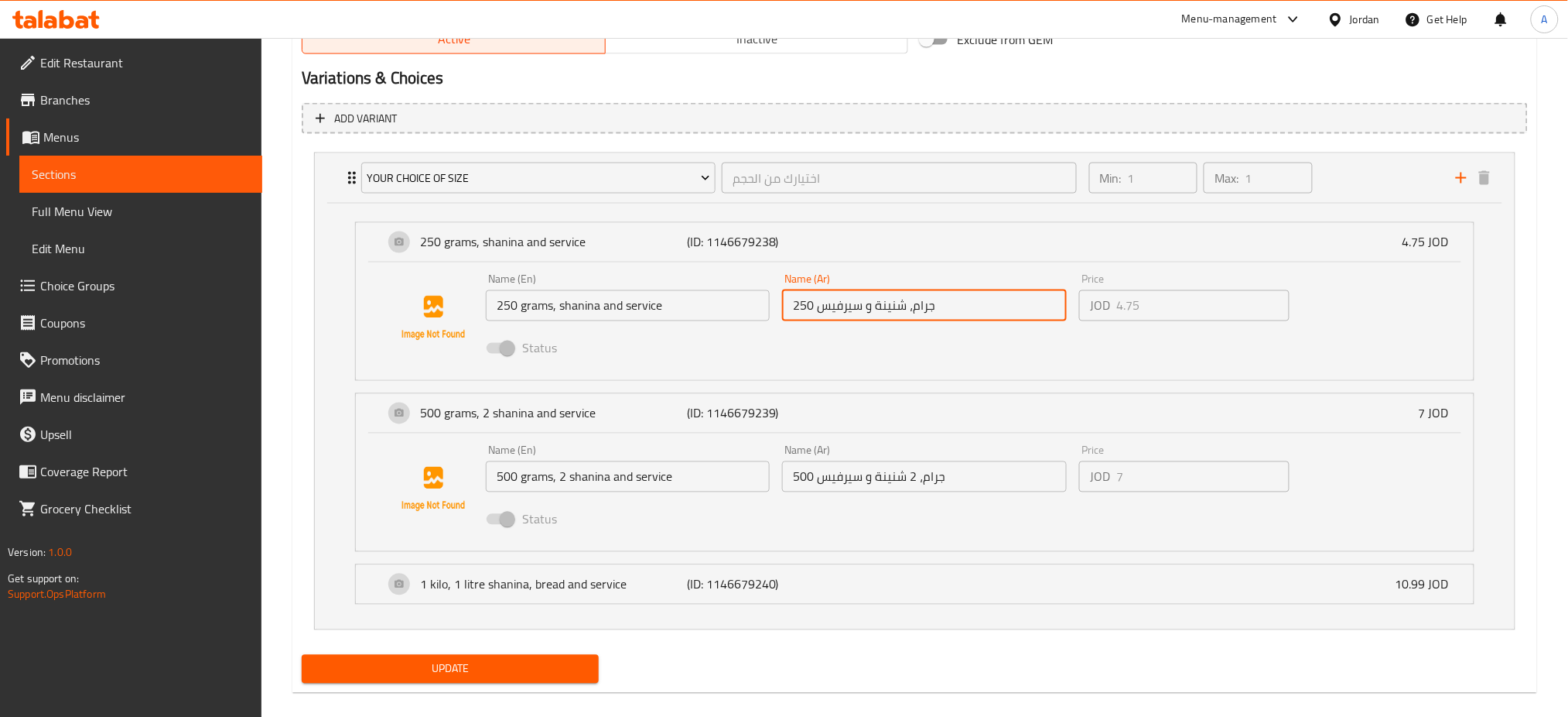
scroll to position [849, 0]
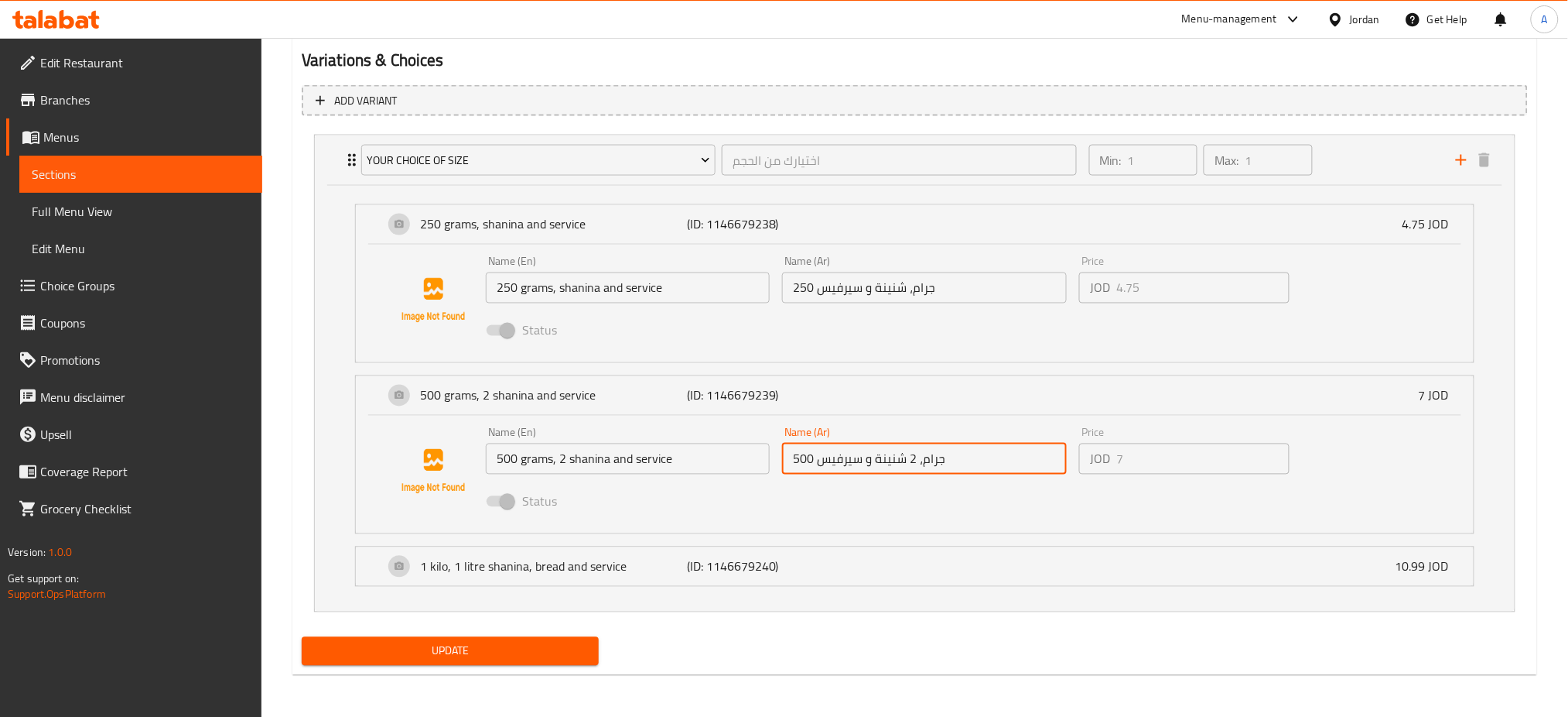
drag, startPoint x: 1008, startPoint y: 470, endPoint x: 735, endPoint y: 466, distance: 273.0
click at [735, 466] on div "Name (En) 500 grams, 2 shanina and service Name (En) Name (Ar) 500 جرام، 2 شنين…" at bounding box center [925, 471] width 890 height 101
click at [913, 573] on div "1 kilo, 1 litre shanina, bread and service (ID: 1146679240) 10.99 JOD" at bounding box center [919, 567] width 1071 height 39
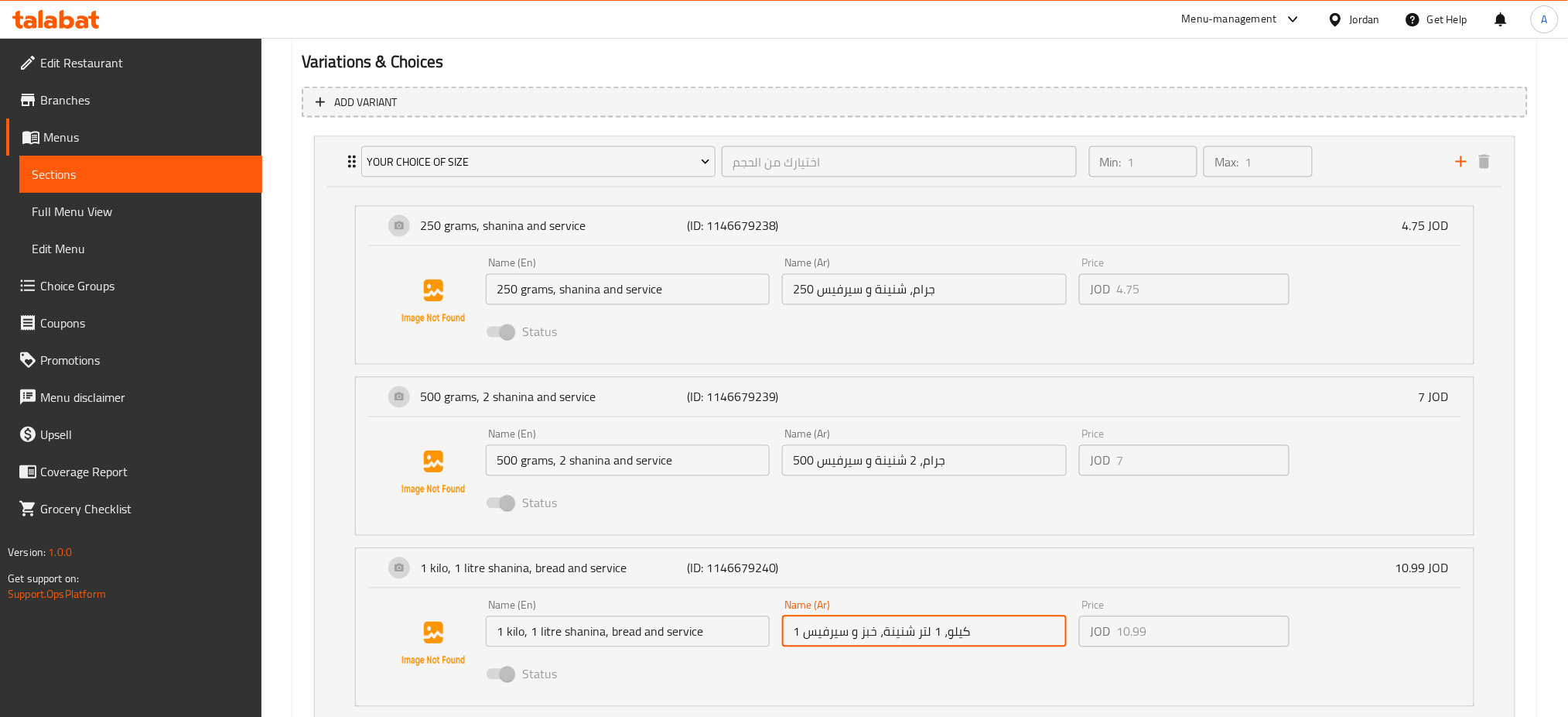
drag, startPoint x: 1001, startPoint y: 625, endPoint x: 756, endPoint y: 624, distance: 245.0
click at [723, 614] on div "Name (En) 1 kilo, 1 litre shanina, bread and service Name (En) Name (Ar) 1 كيلو…" at bounding box center [925, 643] width 890 height 101
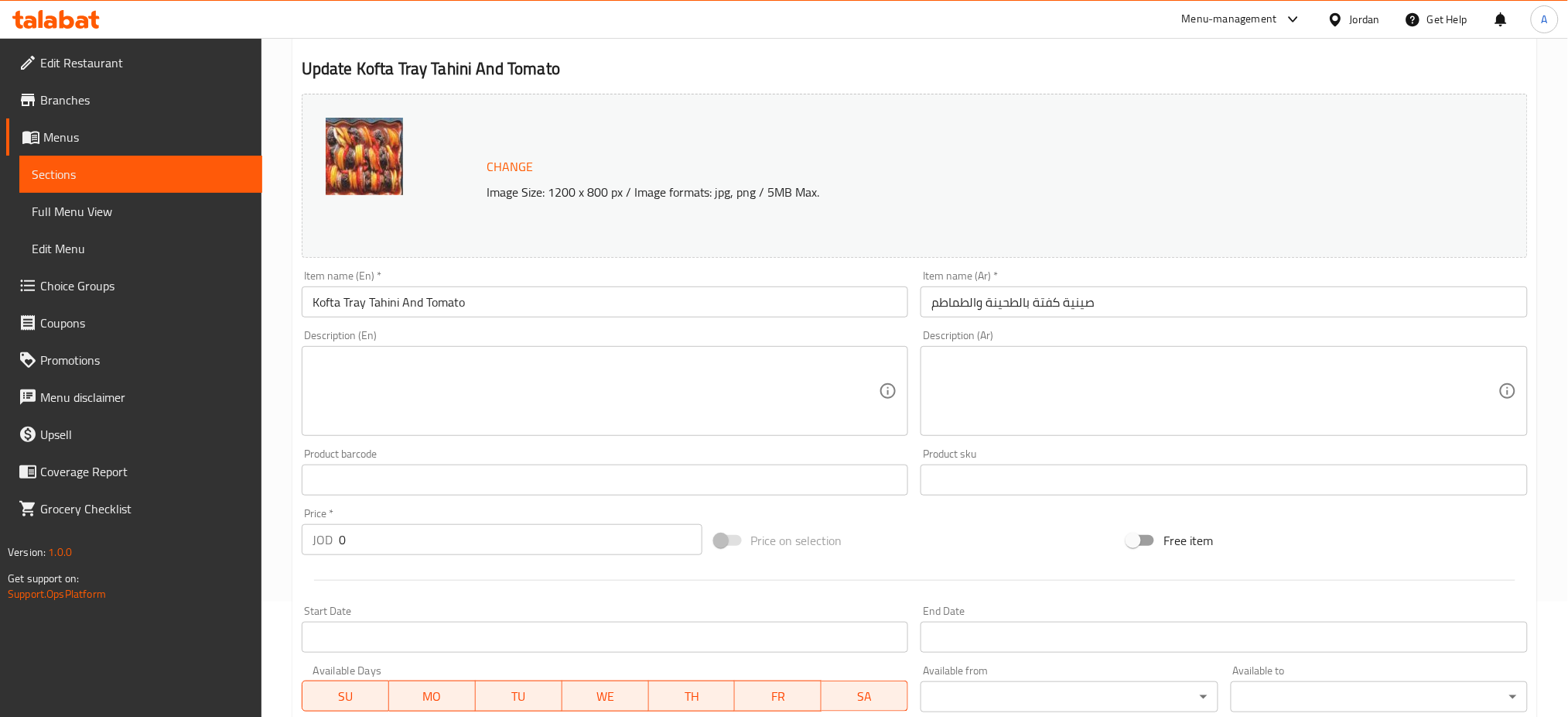
scroll to position [0, 0]
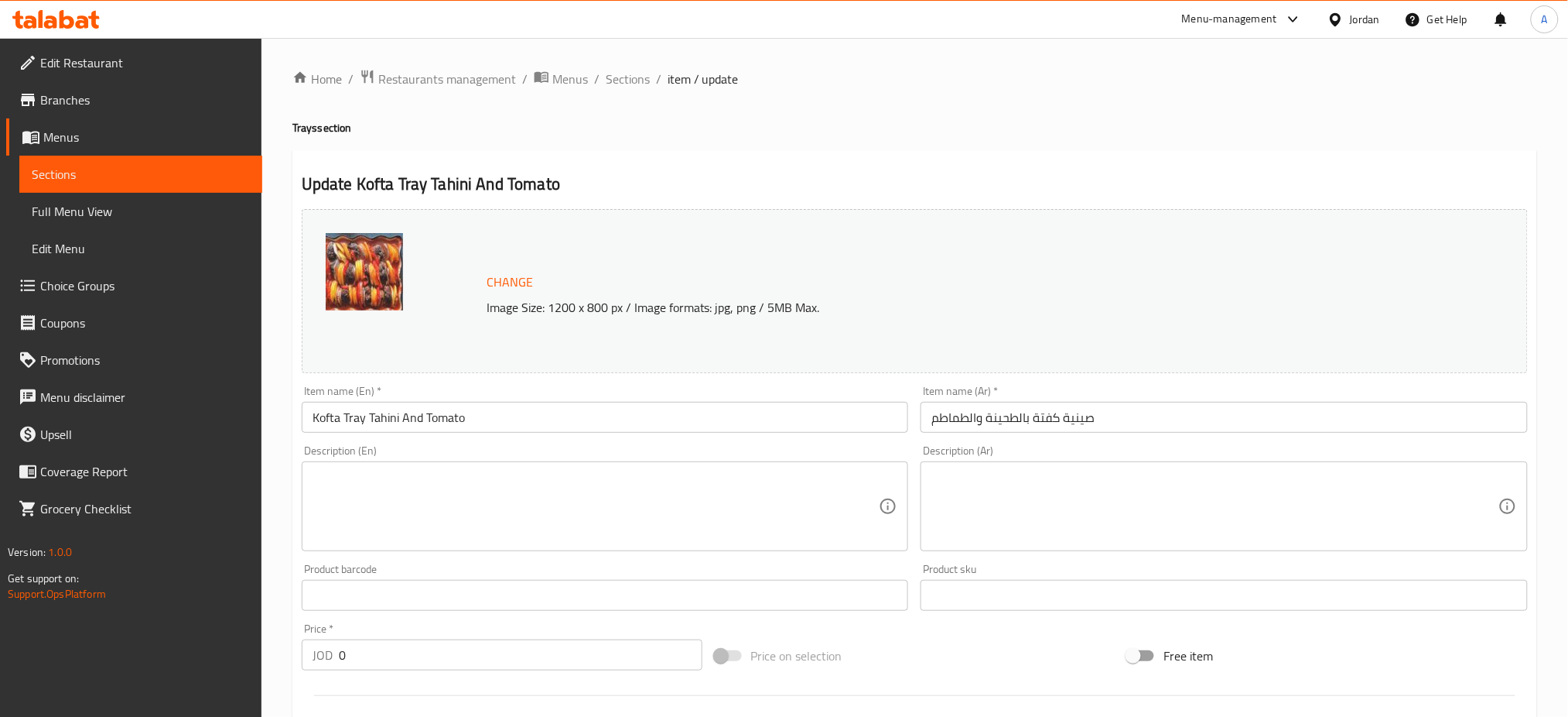
click at [1278, 22] on div at bounding box center [1290, 19] width 26 height 18
click at [1220, 99] on div "Agent Campaigns Center" at bounding box center [1186, 104] width 232 height 35
